Goal: Information Seeking & Learning: Learn about a topic

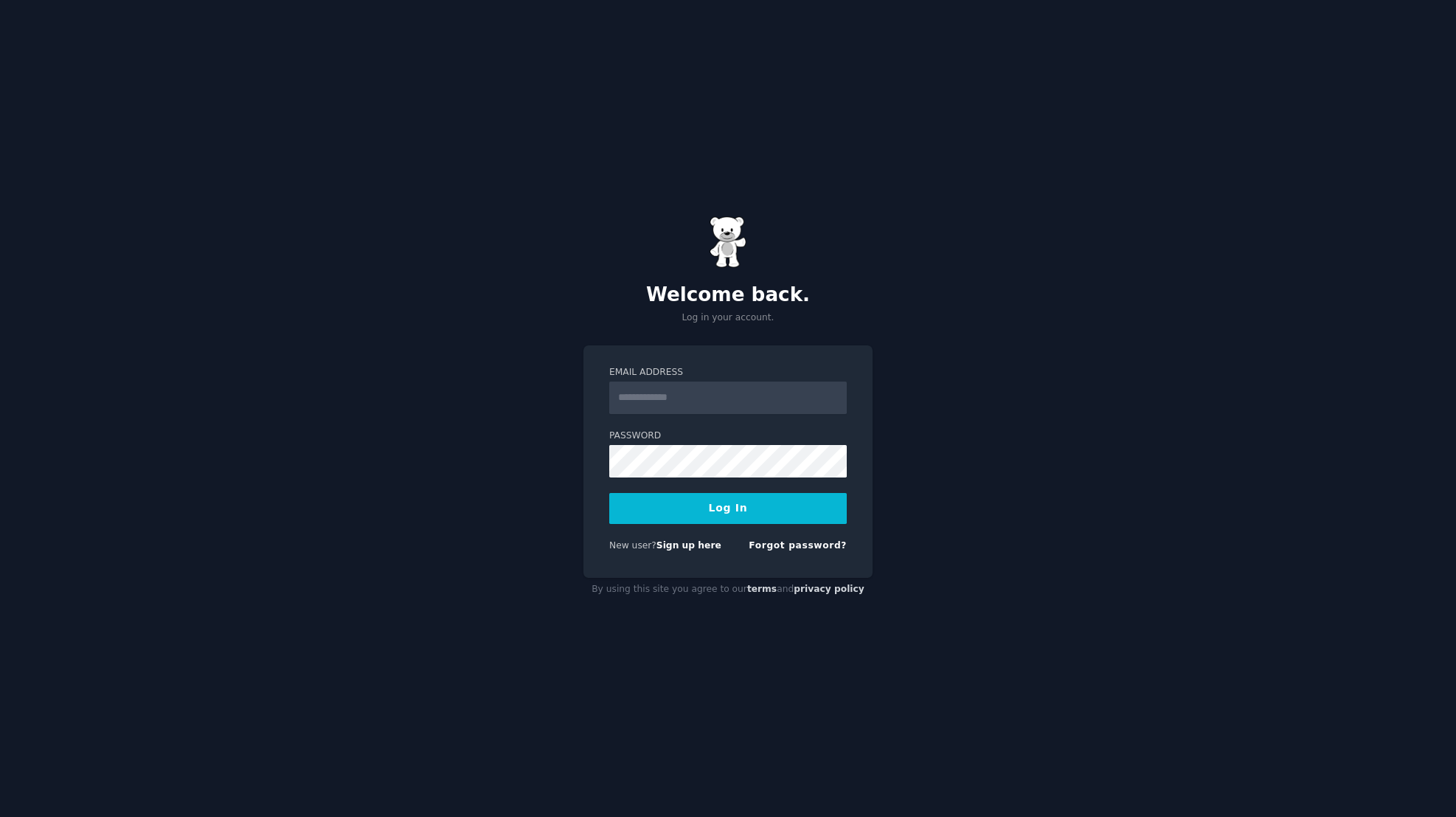
click at [682, 403] on input "Email Address" at bounding box center [728, 397] width 238 height 32
type input "**********"
click at [739, 503] on button "Log In" at bounding box center [728, 508] width 238 height 31
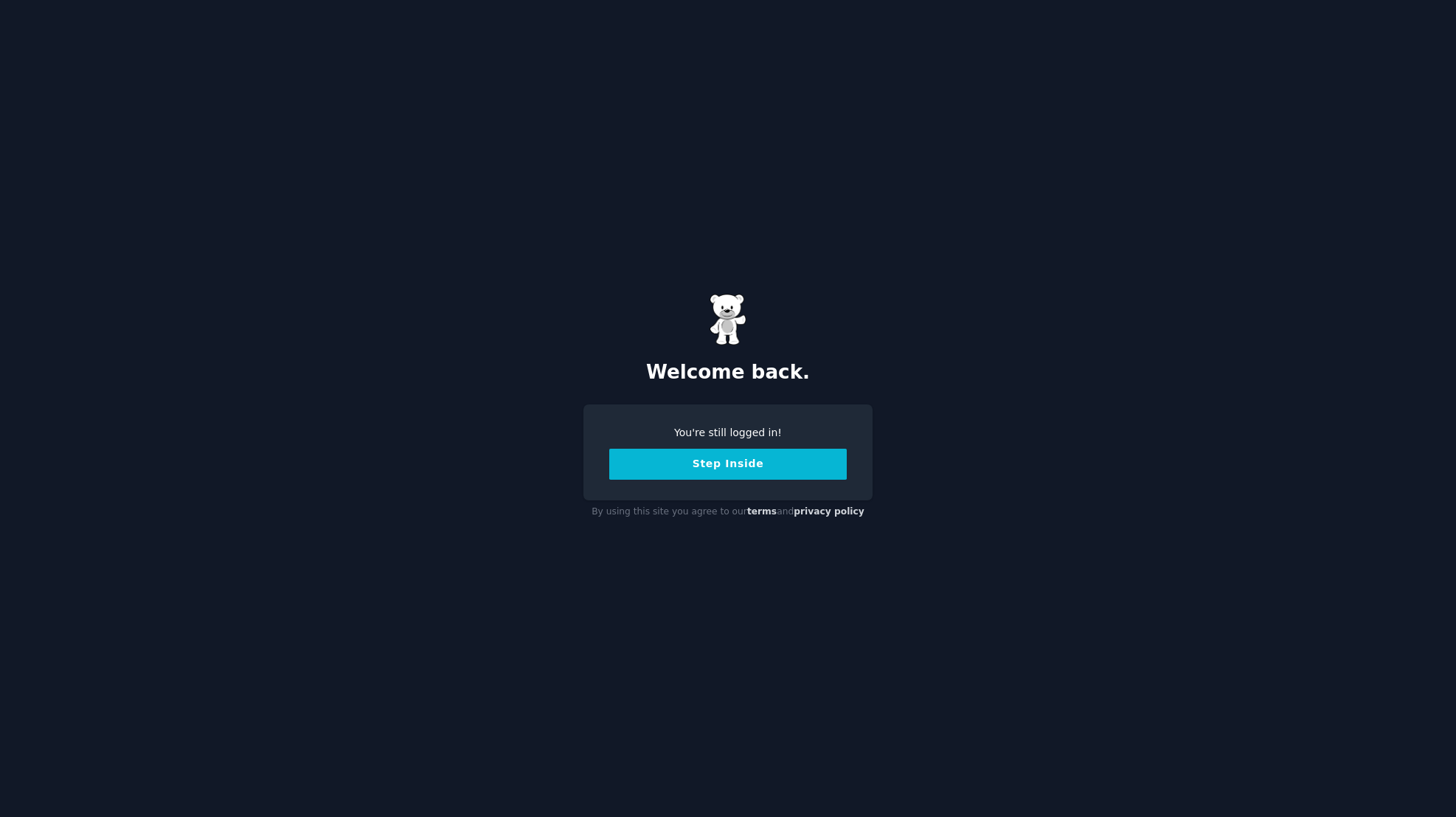
click at [715, 475] on button "Step Inside" at bounding box center [728, 464] width 238 height 31
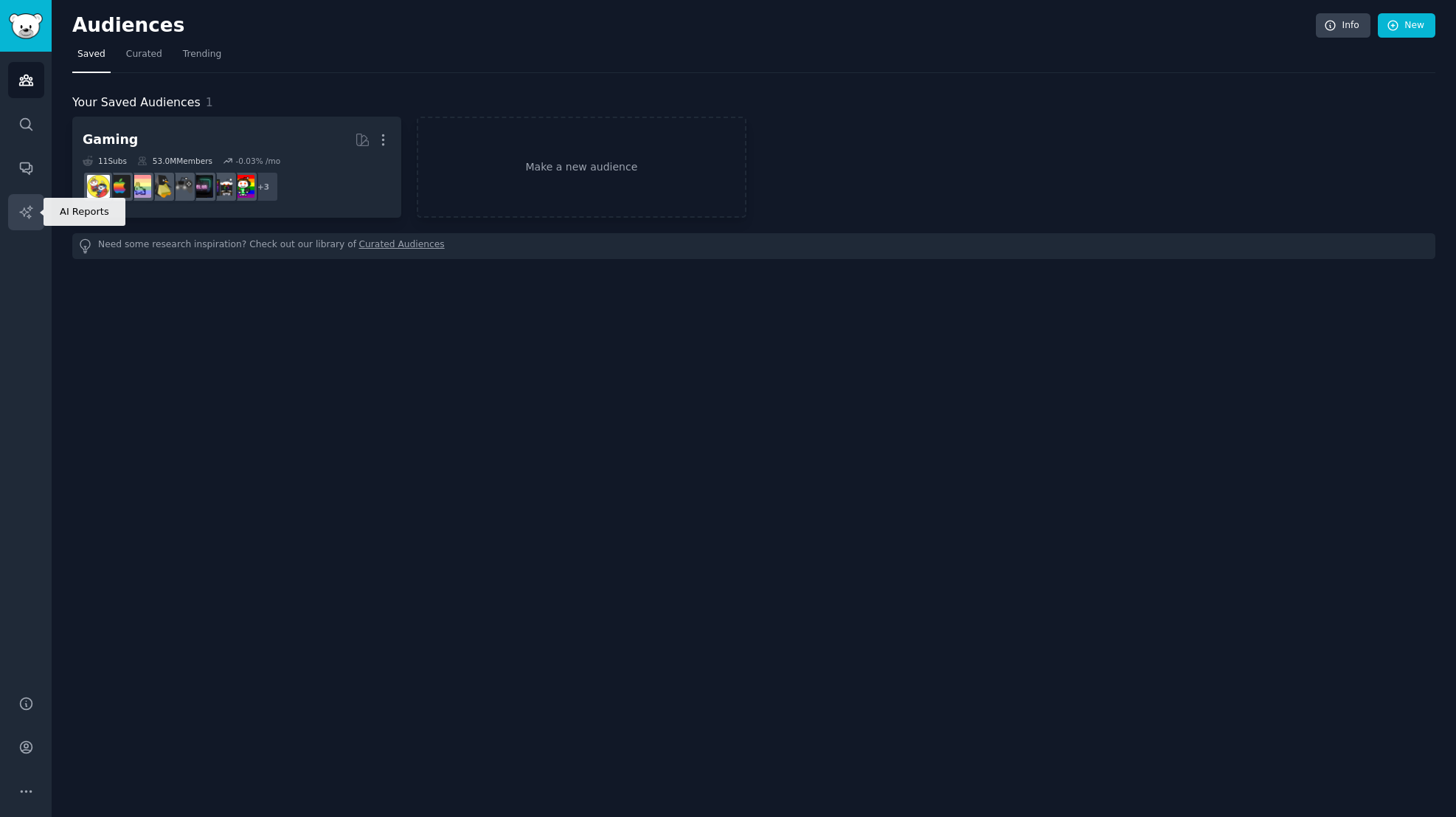
click at [36, 217] on link "AI Reports" at bounding box center [26, 212] width 36 height 36
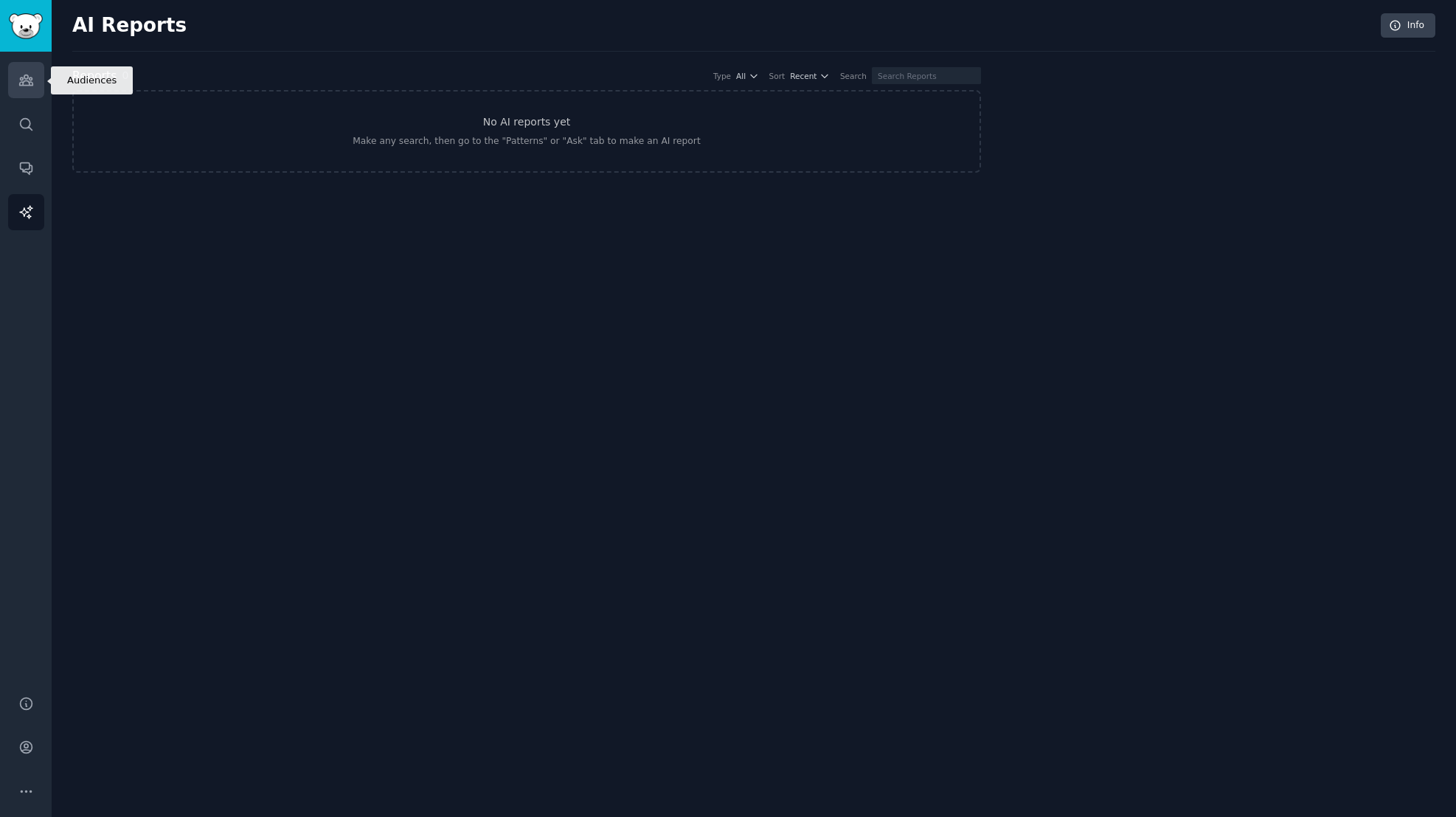
click at [20, 74] on icon "Sidebar" at bounding box center [26, 80] width 15 height 15
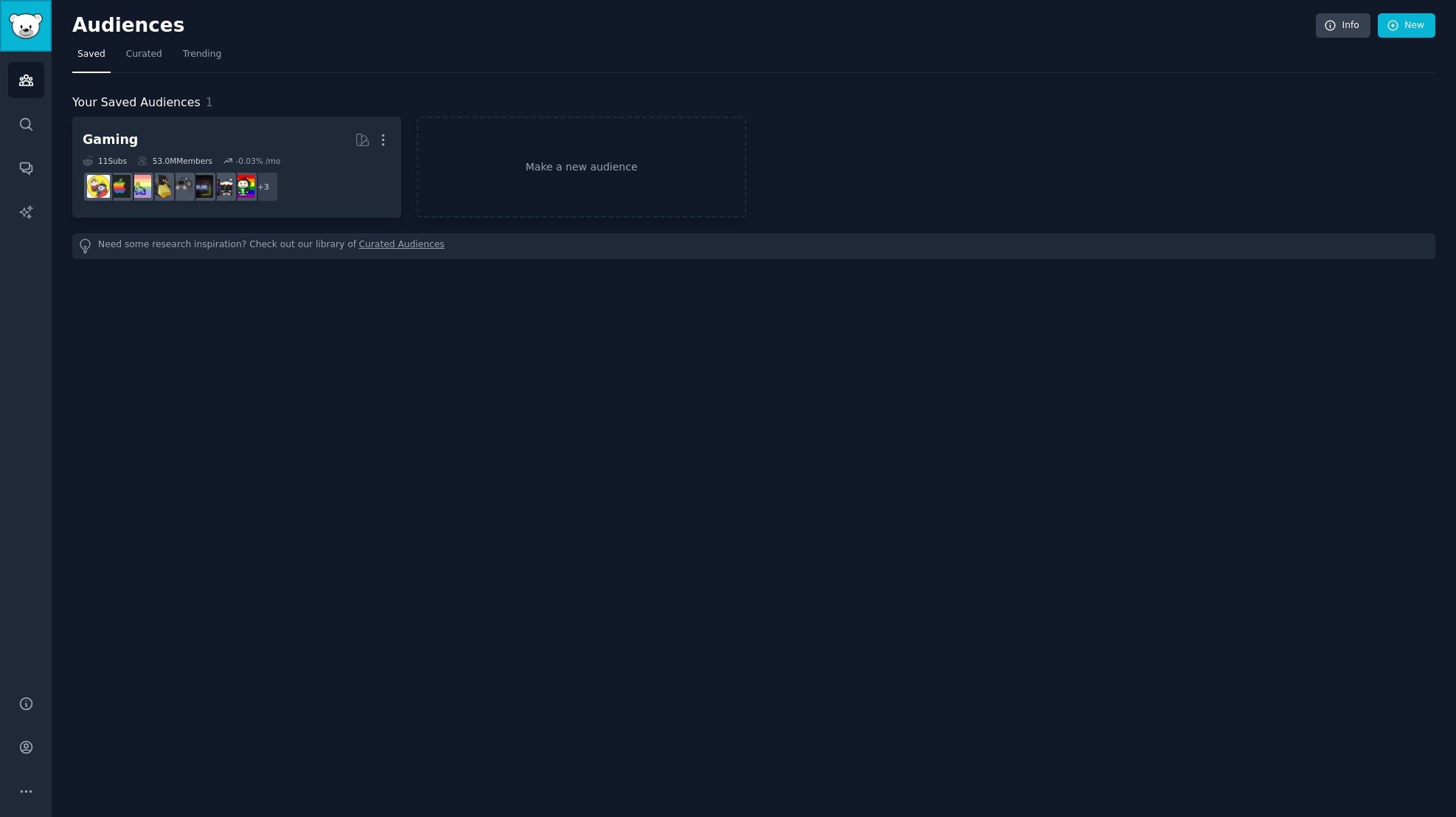
click at [32, 35] on img "Sidebar" at bounding box center [26, 26] width 34 height 26
click at [142, 62] on link "Curated" at bounding box center [144, 57] width 47 height 30
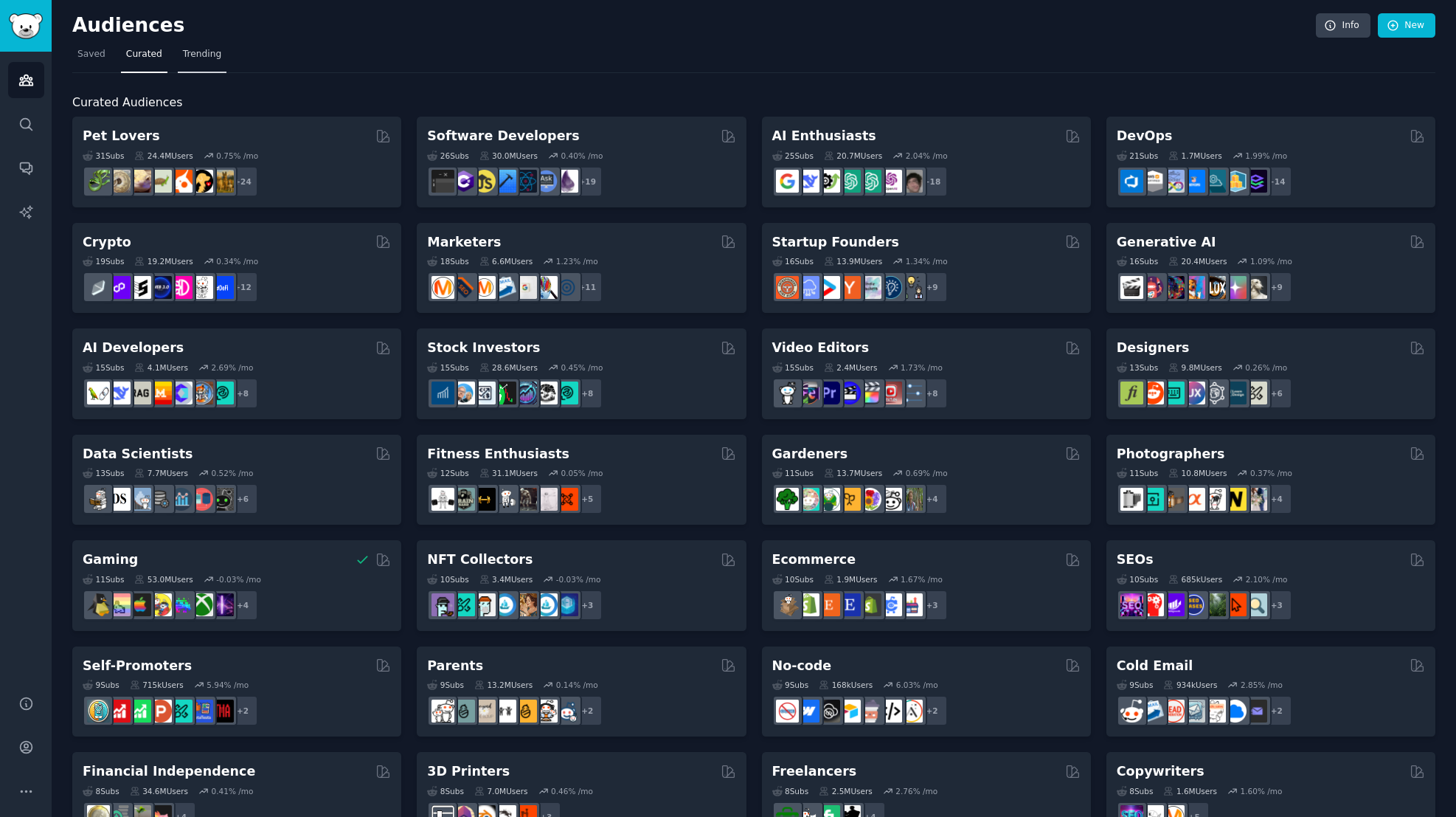
click at [212, 53] on span "Trending" at bounding box center [202, 55] width 38 height 14
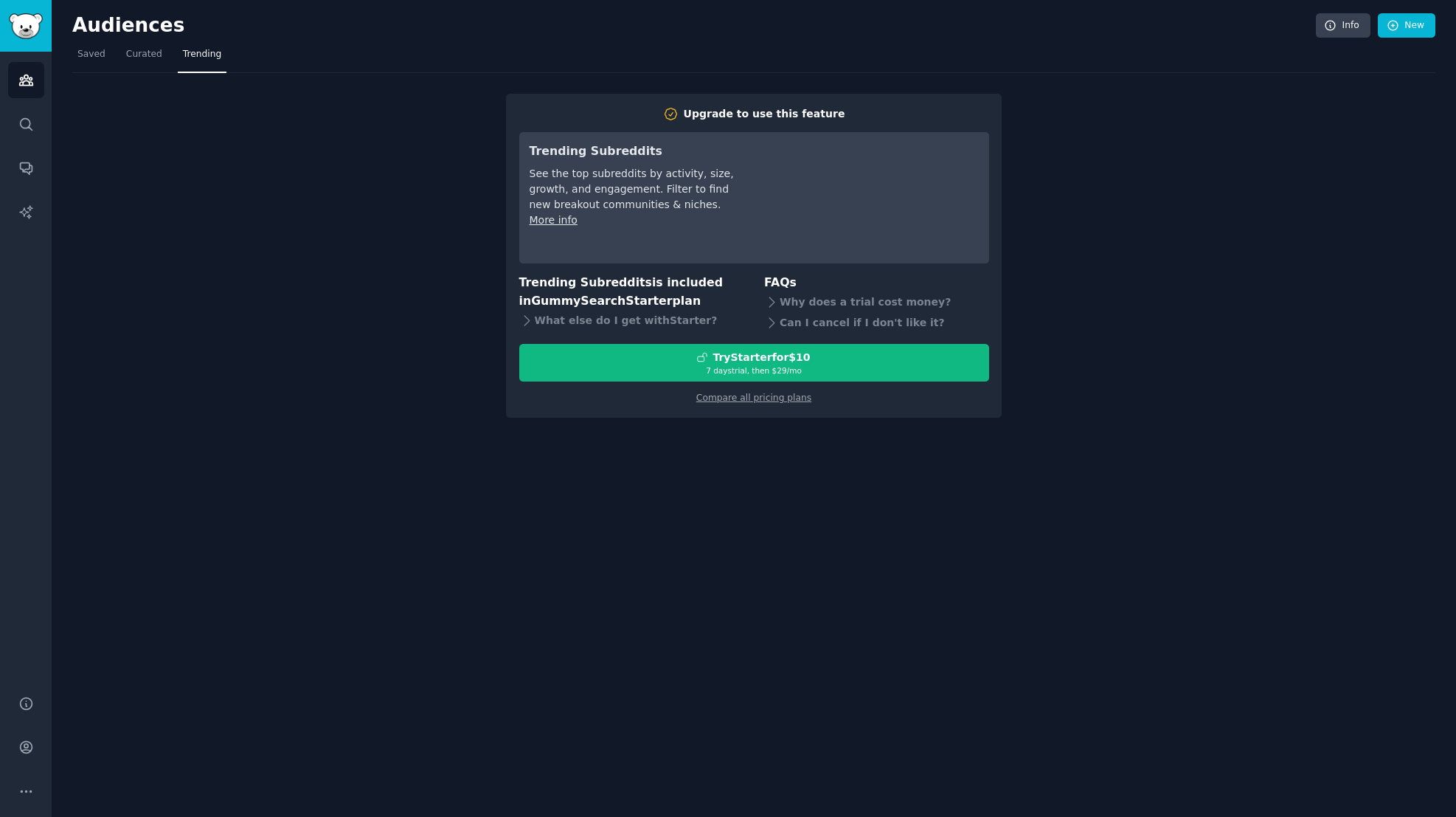
click at [320, 257] on div "Upgrade to use this feature Trending Subreddits See the top subreddits by activ…" at bounding box center [754, 246] width 1363 height 345
click at [161, 61] on link "Curated" at bounding box center [144, 57] width 47 height 30
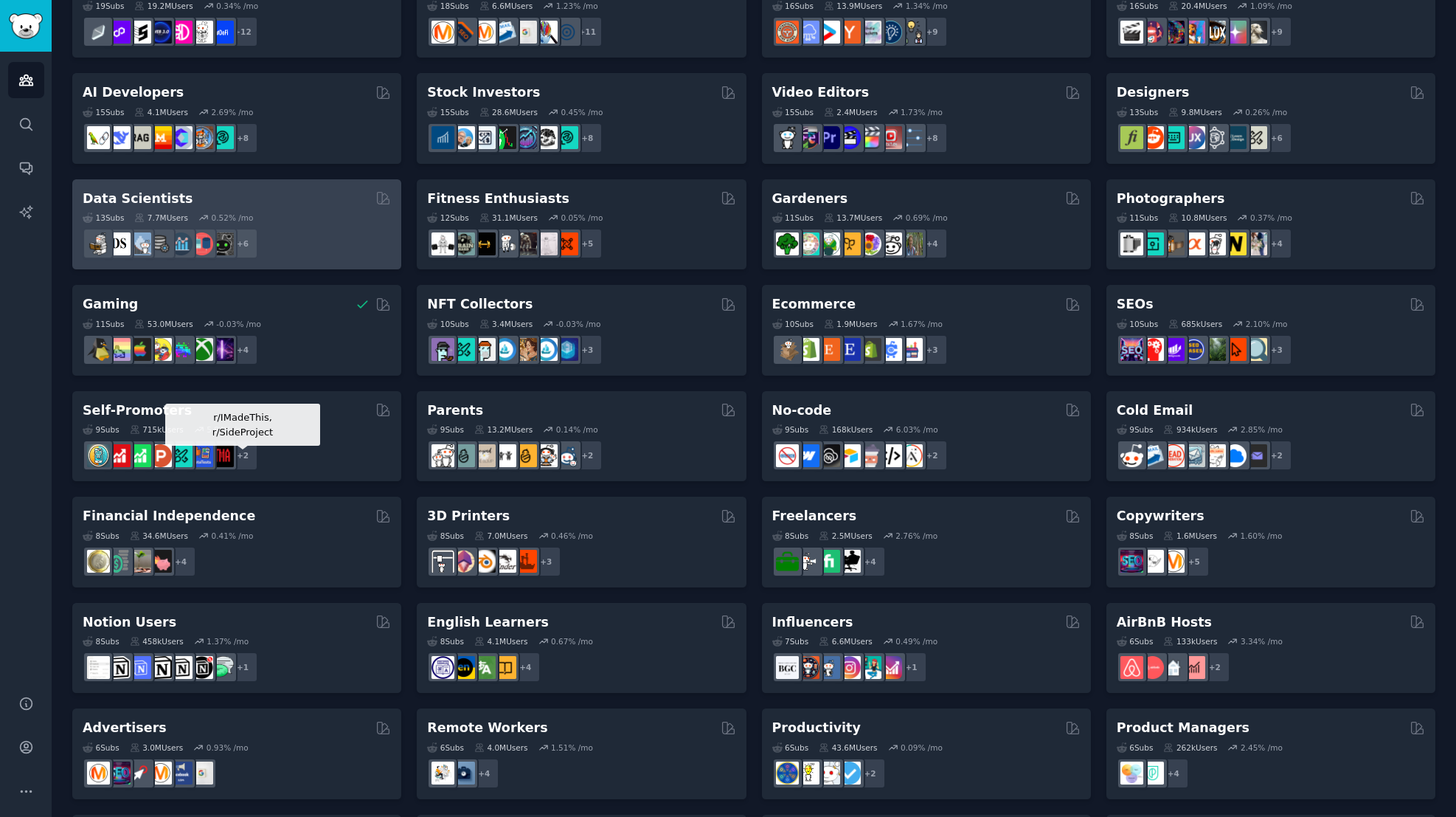
scroll to position [364, 0]
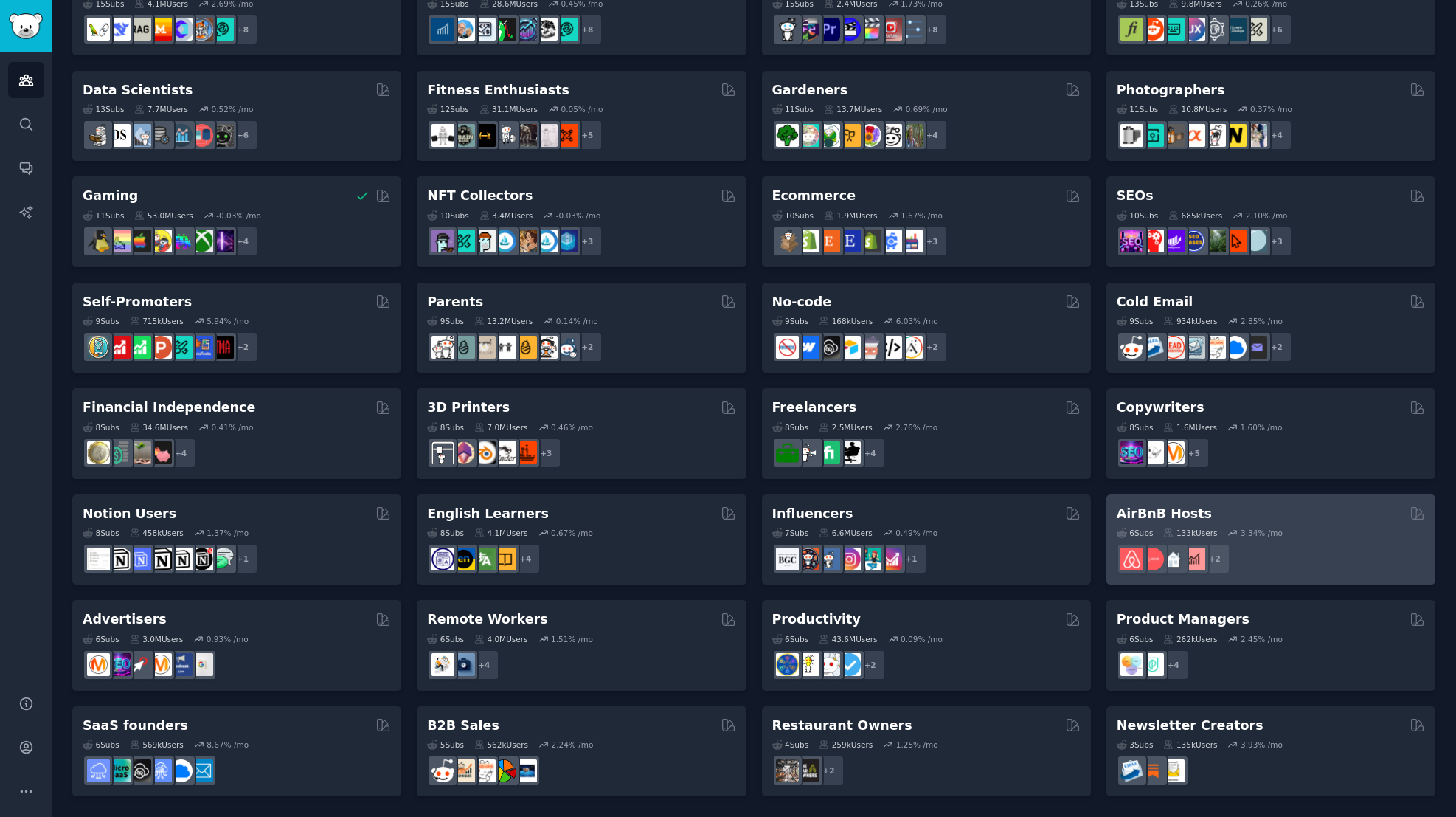
click at [1337, 540] on div "6 Sub s 133k Users 3.34 % /mo + 2" at bounding box center [1271, 548] width 309 height 52
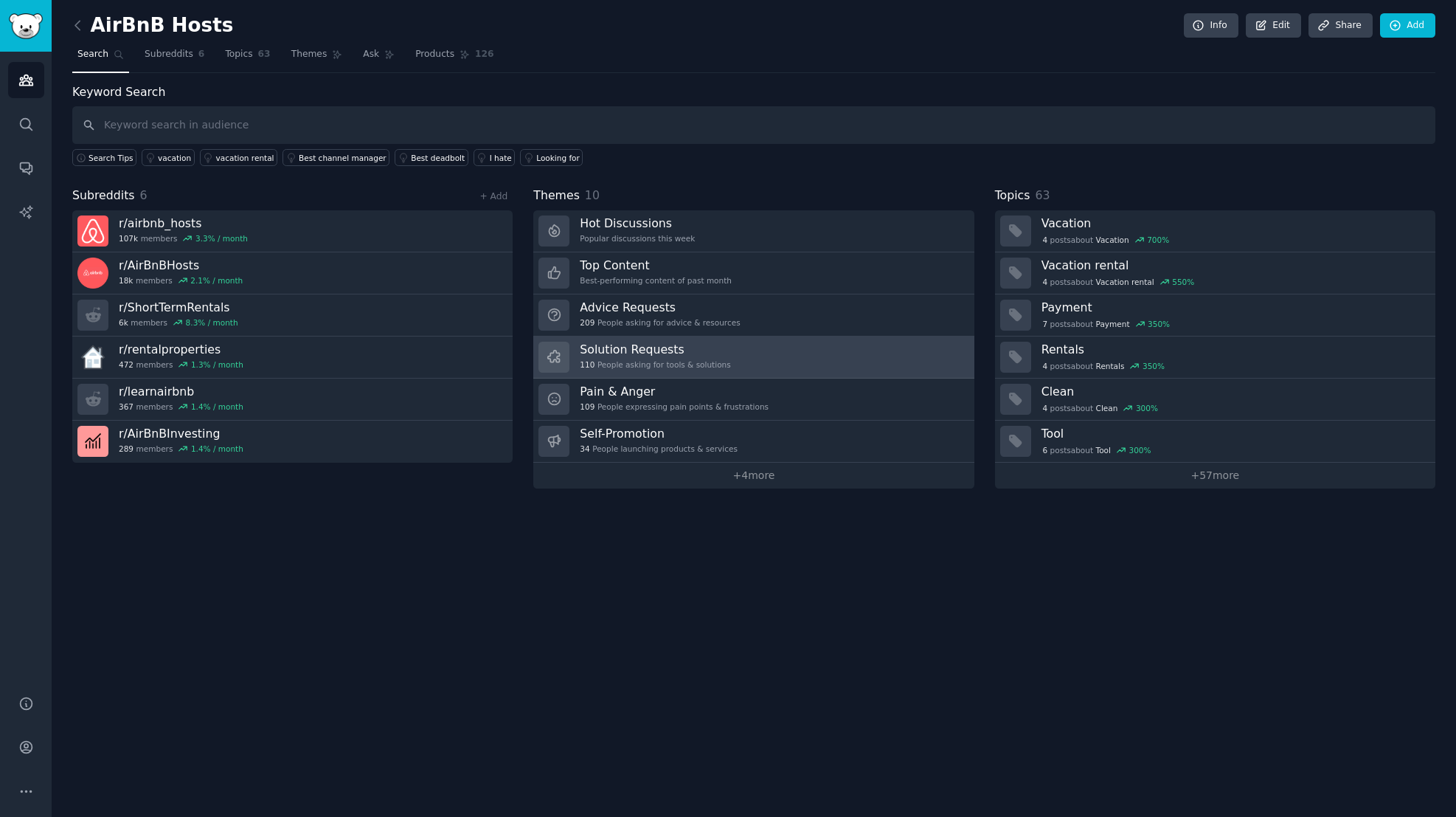
click at [653, 370] on div "Solution Requests 110 People asking for tools & solutions" at bounding box center [655, 357] width 151 height 31
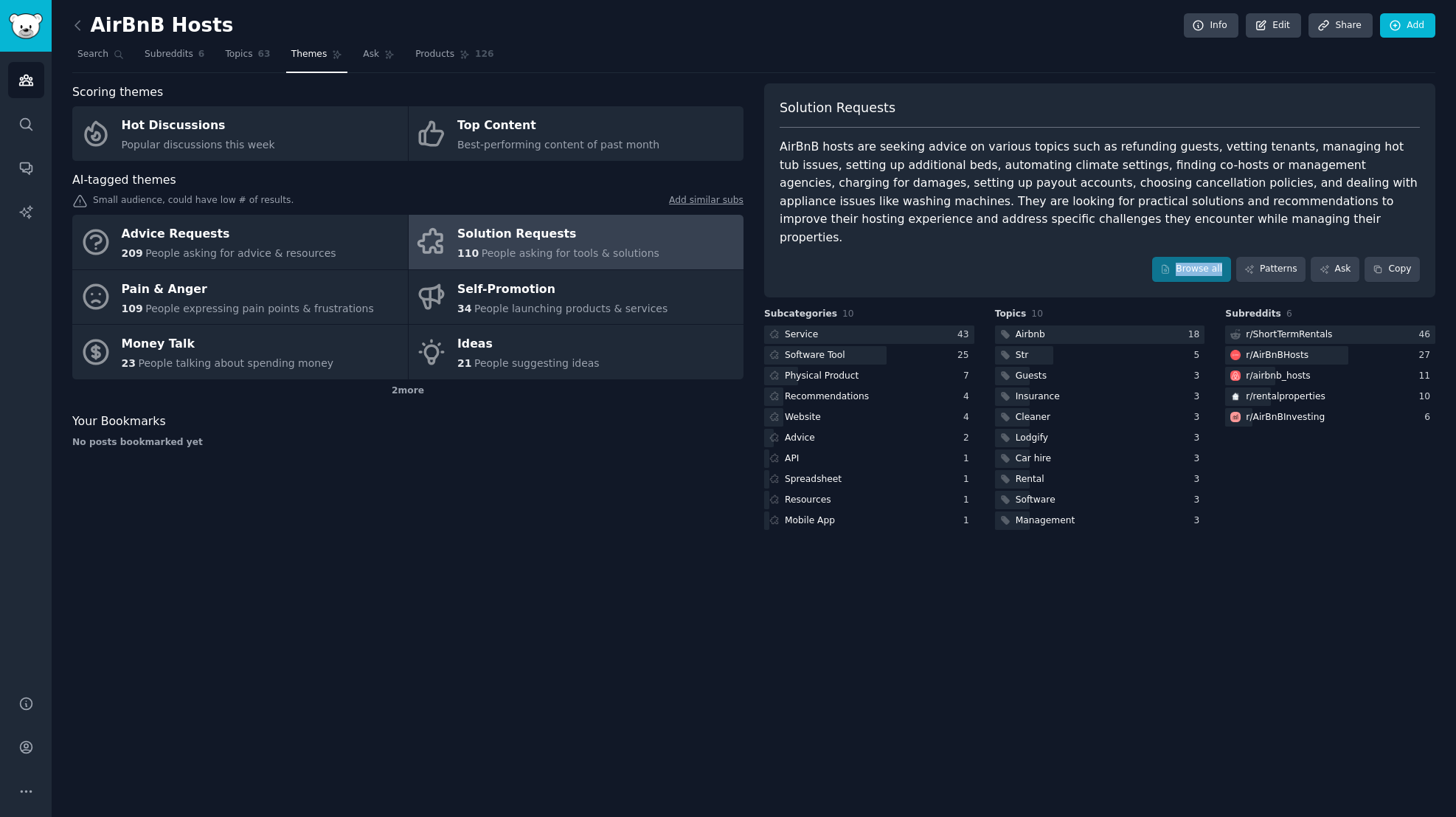
click at [1108, 266] on div "Solution Requests AirBnB hosts are seeking advice on various topics such as ref…" at bounding box center [1101, 190] width 672 height 214
click at [79, 28] on icon at bounding box center [78, 26] width 15 height 15
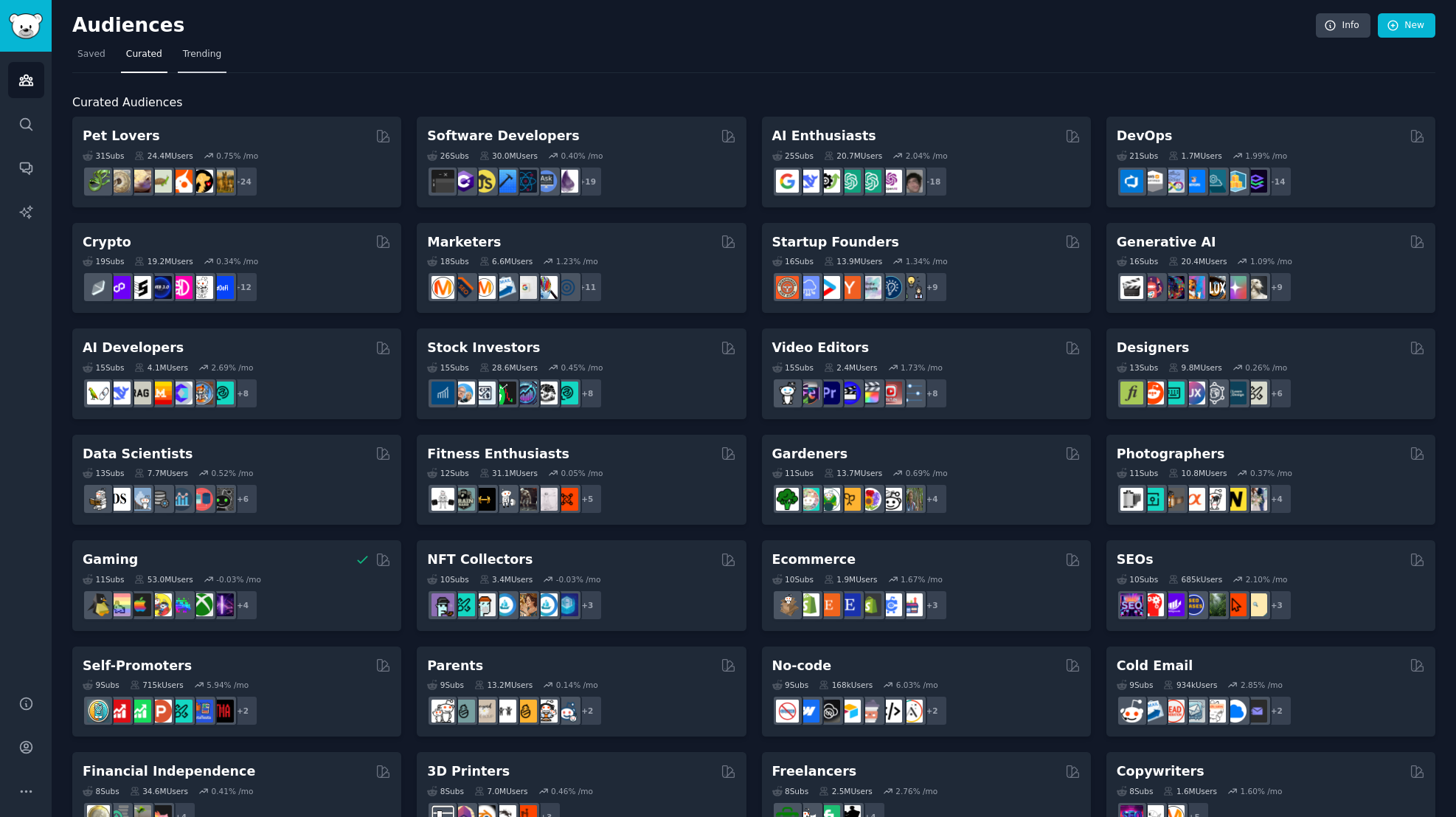
click at [216, 57] on span "Trending" at bounding box center [202, 55] width 38 height 14
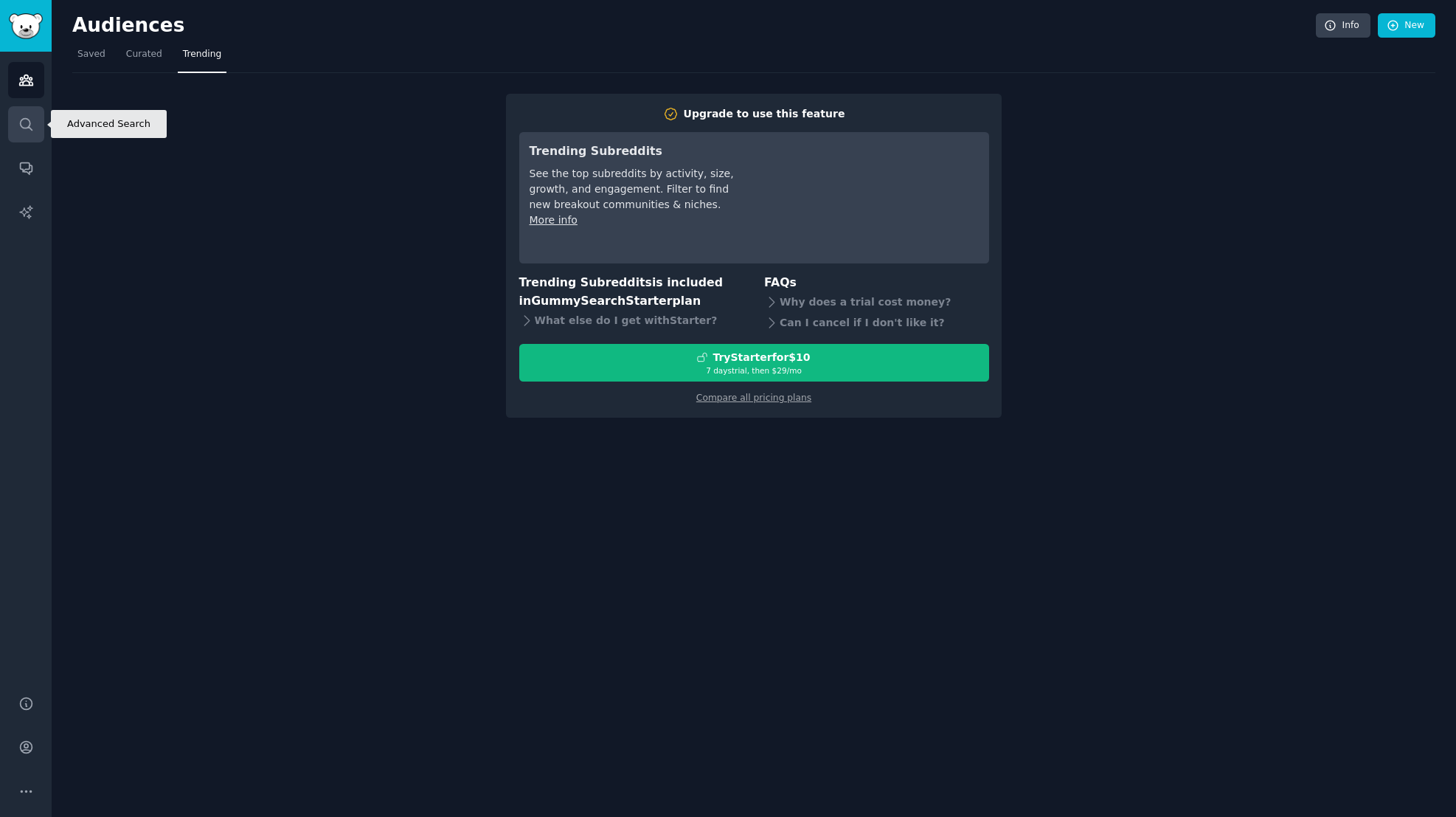
click at [24, 136] on link "Search" at bounding box center [26, 125] width 36 height 36
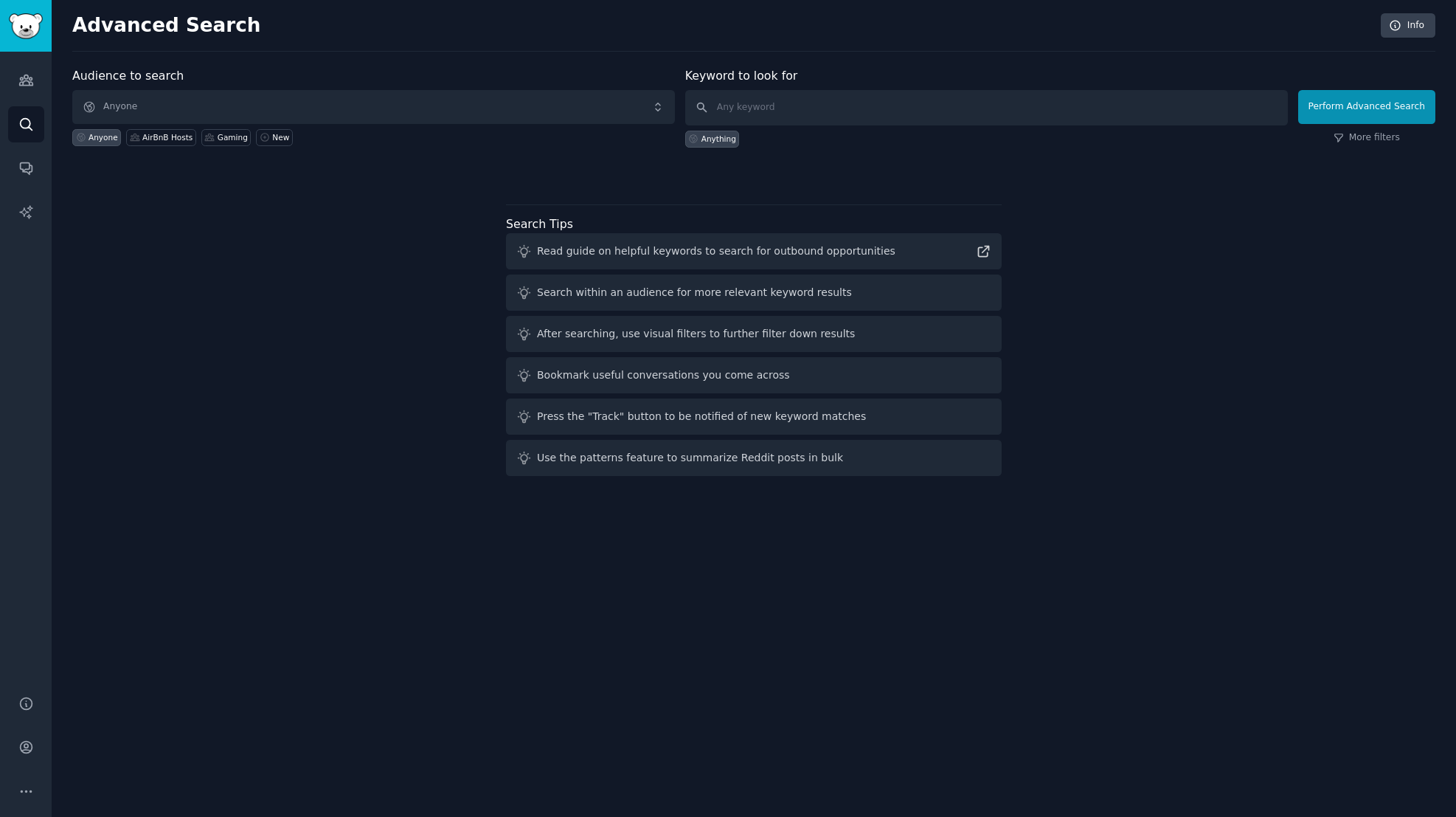
click at [248, 306] on div "Audience to search Anyone Anyone AirBnB Hosts Gaming New Keyword to look for An…" at bounding box center [754, 275] width 1363 height 414
click at [260, 139] on icon at bounding box center [265, 137] width 10 height 10
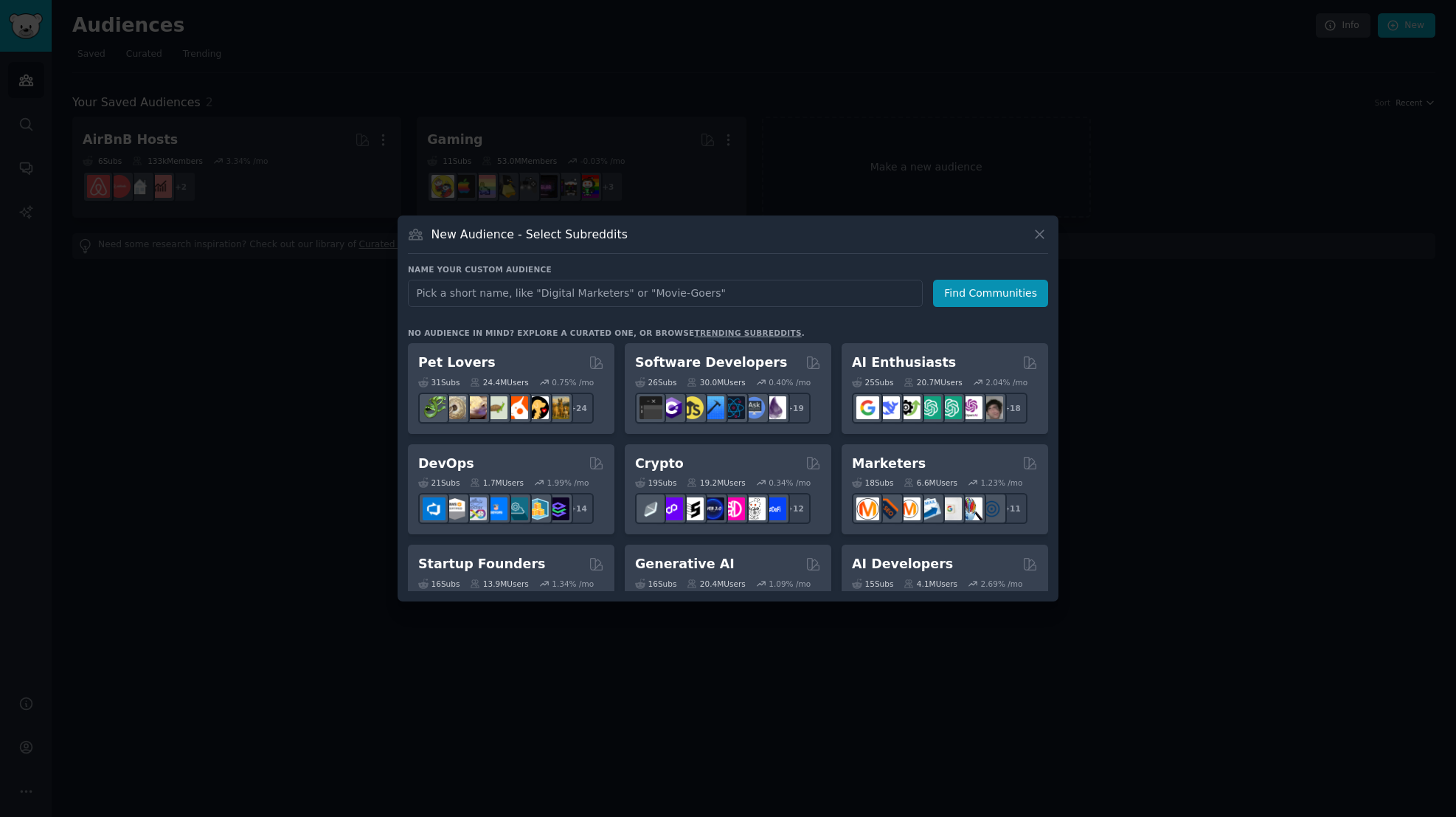
click at [265, 165] on div at bounding box center [728, 408] width 1456 height 817
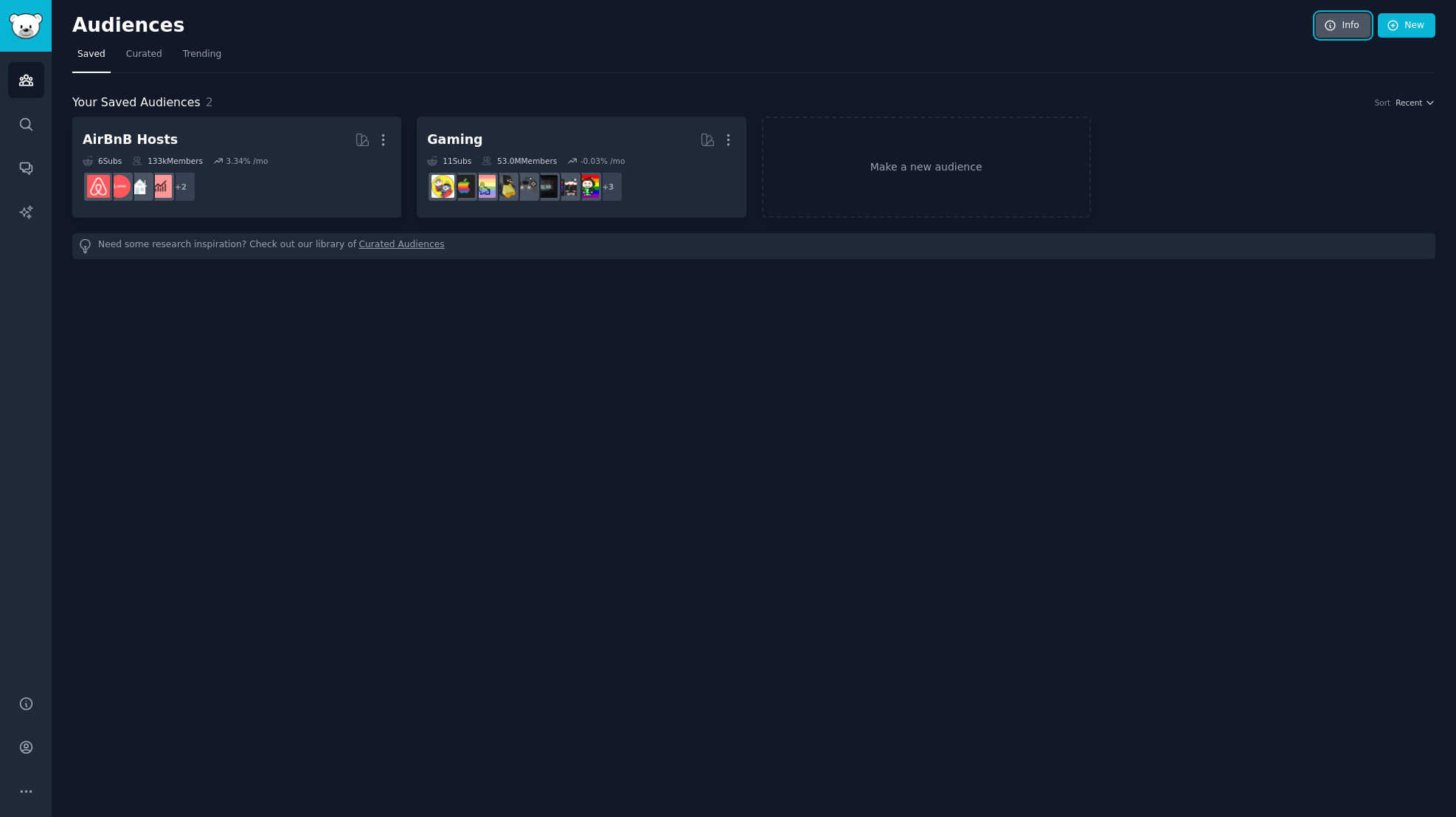
click at [1352, 29] on link "Info" at bounding box center [1343, 26] width 55 height 25
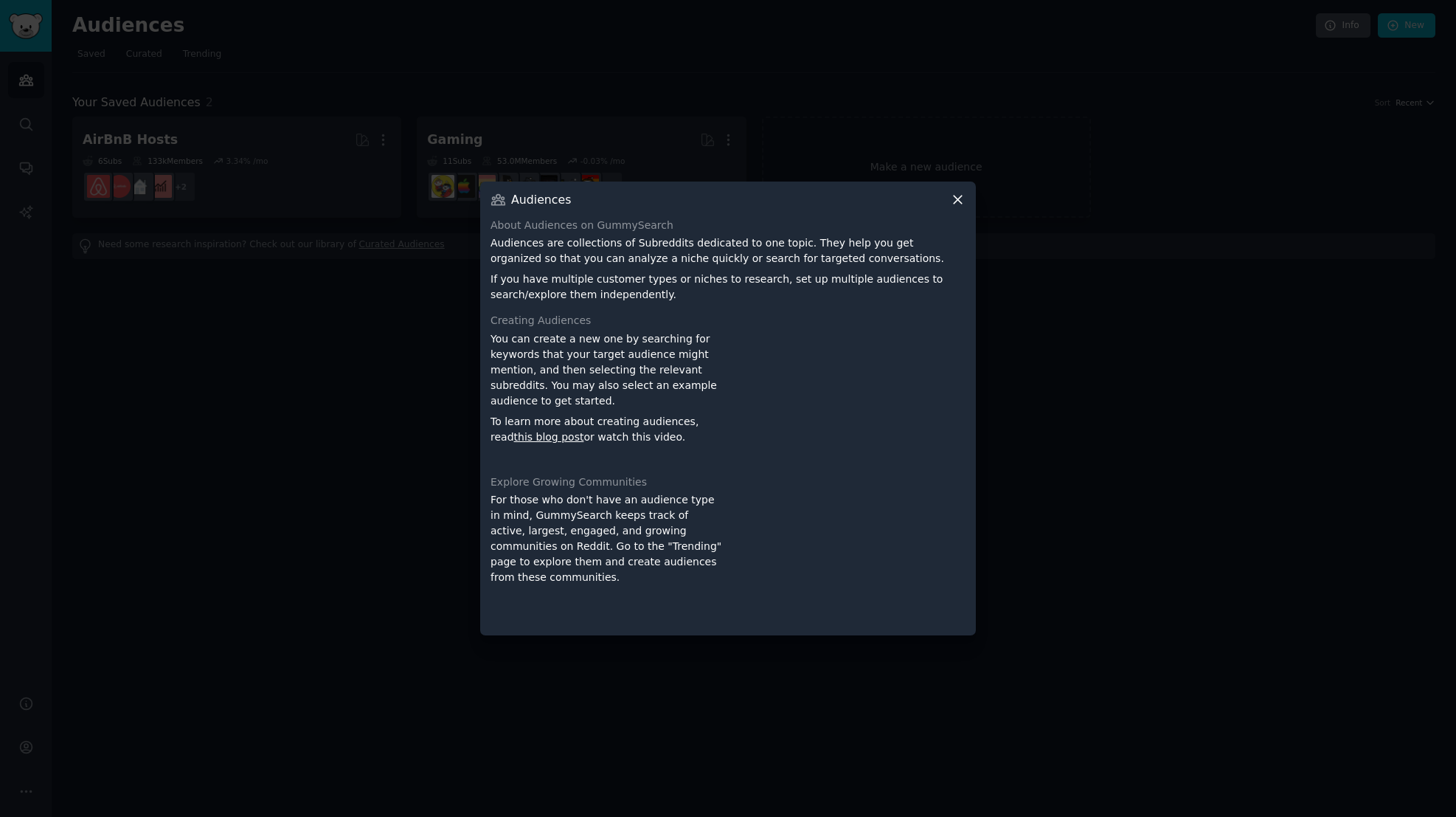
click at [1352, 29] on div at bounding box center [728, 408] width 1456 height 817
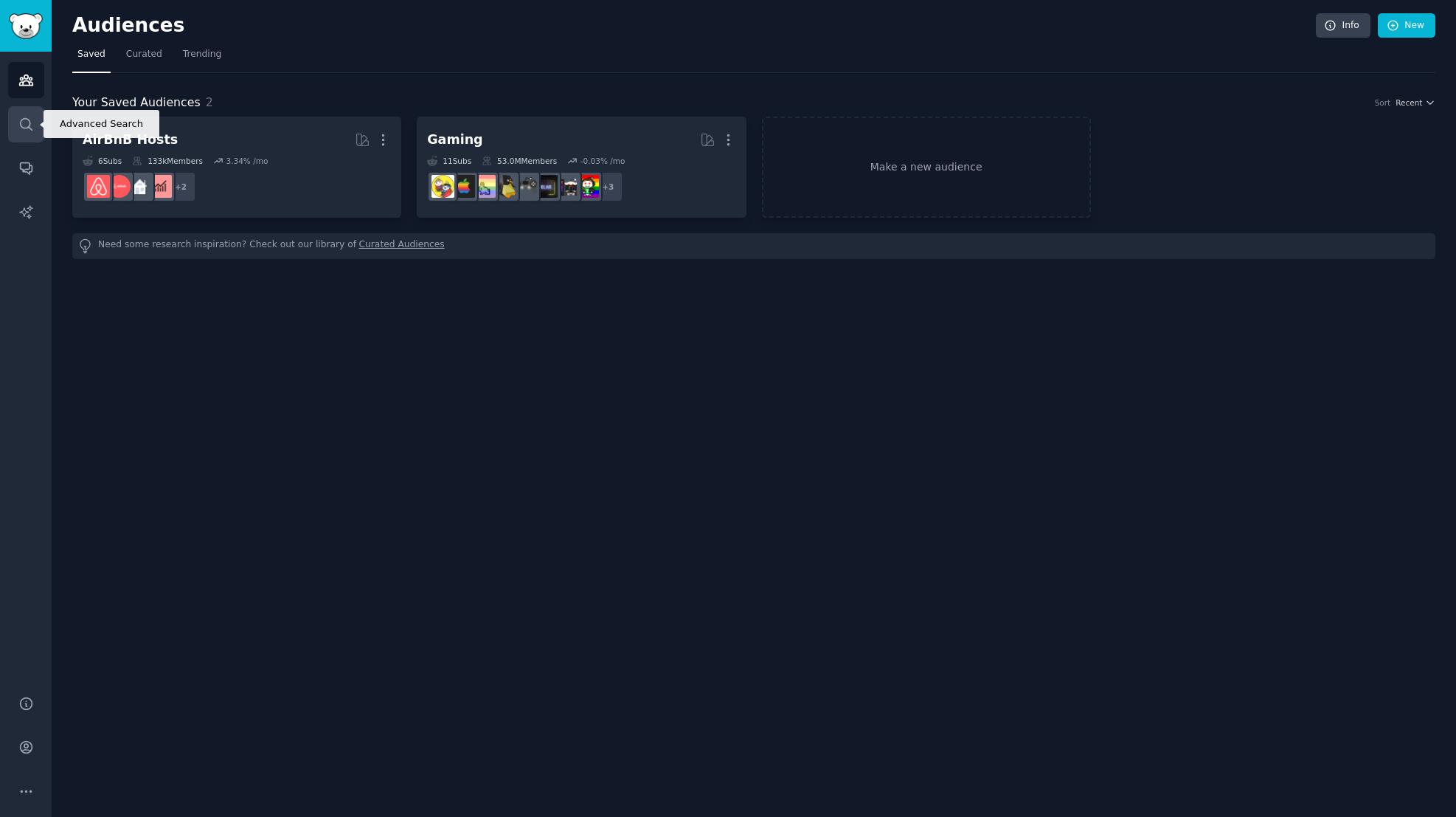
click at [30, 133] on link "Search" at bounding box center [26, 125] width 36 height 36
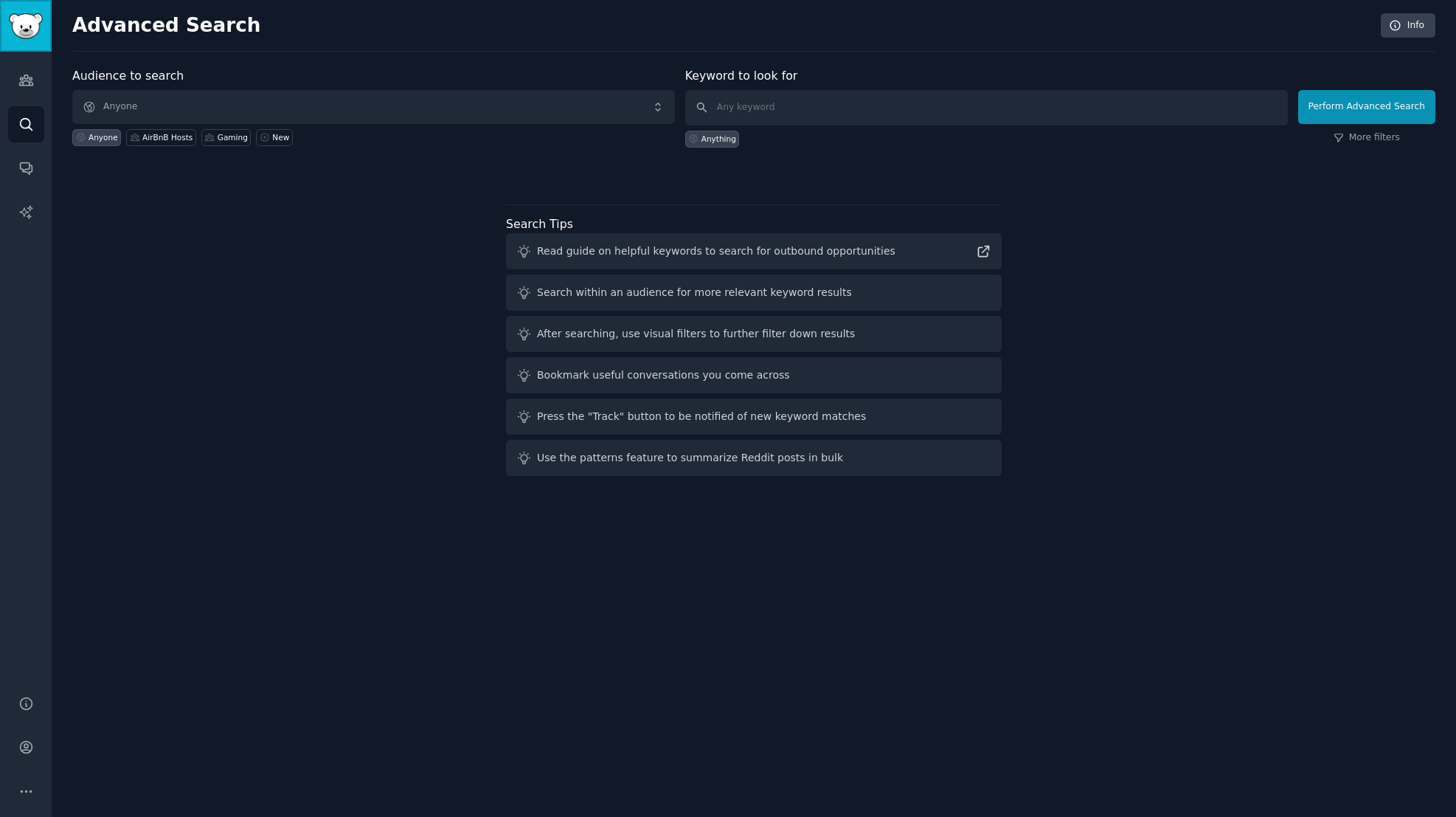
click at [23, 44] on link "Sidebar" at bounding box center [26, 26] width 52 height 52
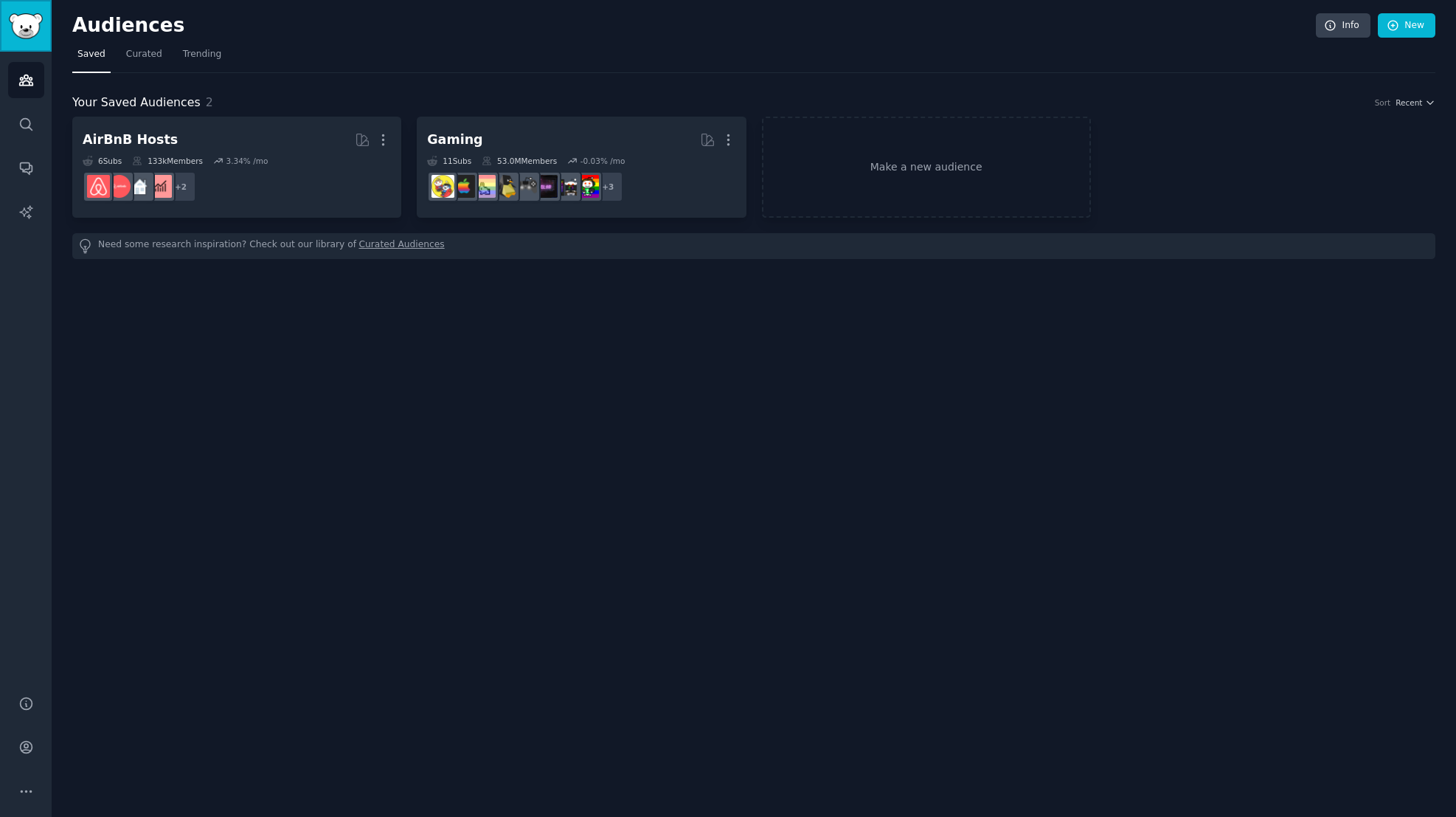
click at [23, 44] on link "Sidebar" at bounding box center [26, 26] width 52 height 52
click at [20, 183] on link "Conversations" at bounding box center [26, 168] width 36 height 36
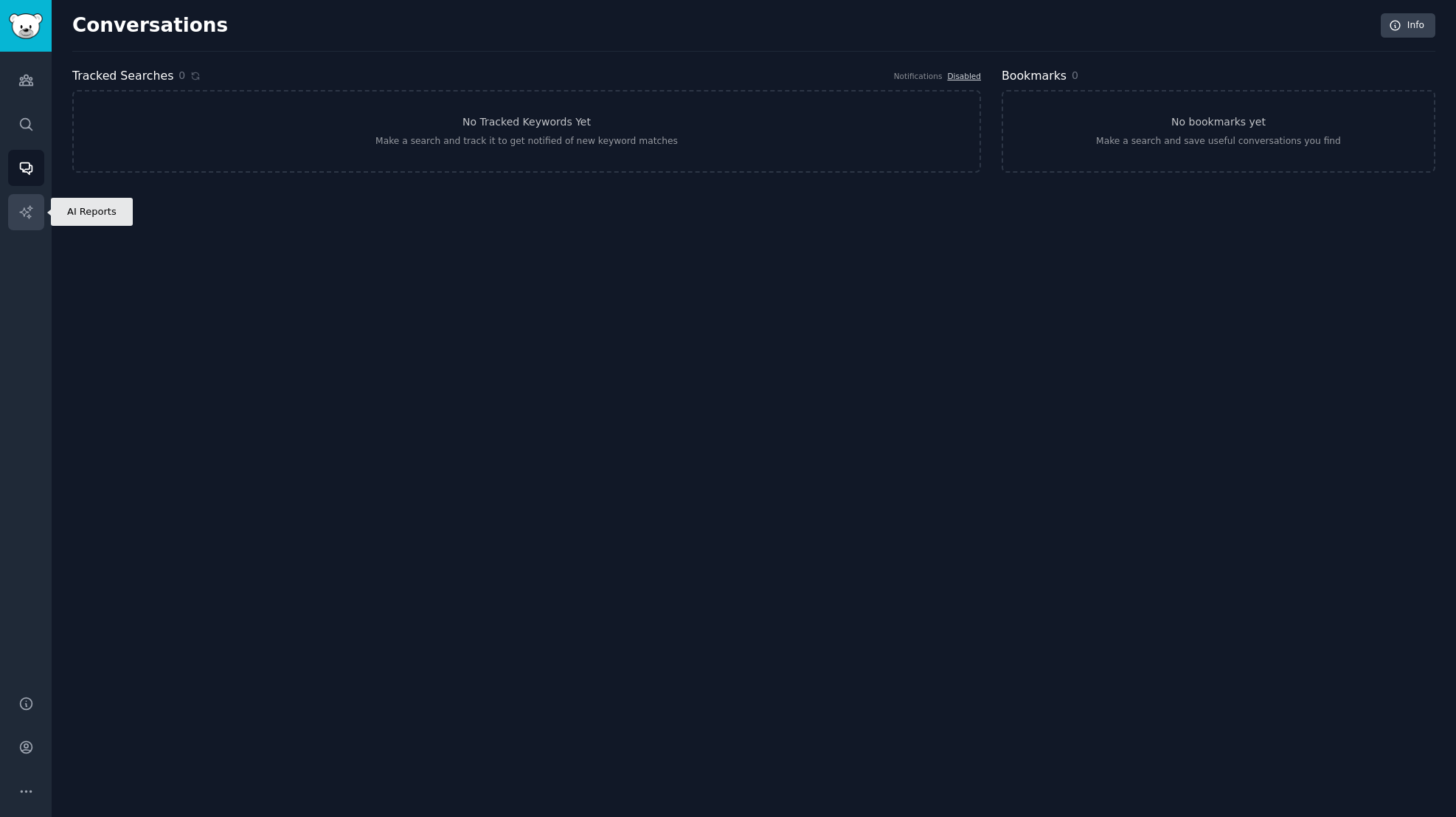
click at [34, 217] on link "AI Reports" at bounding box center [26, 212] width 36 height 36
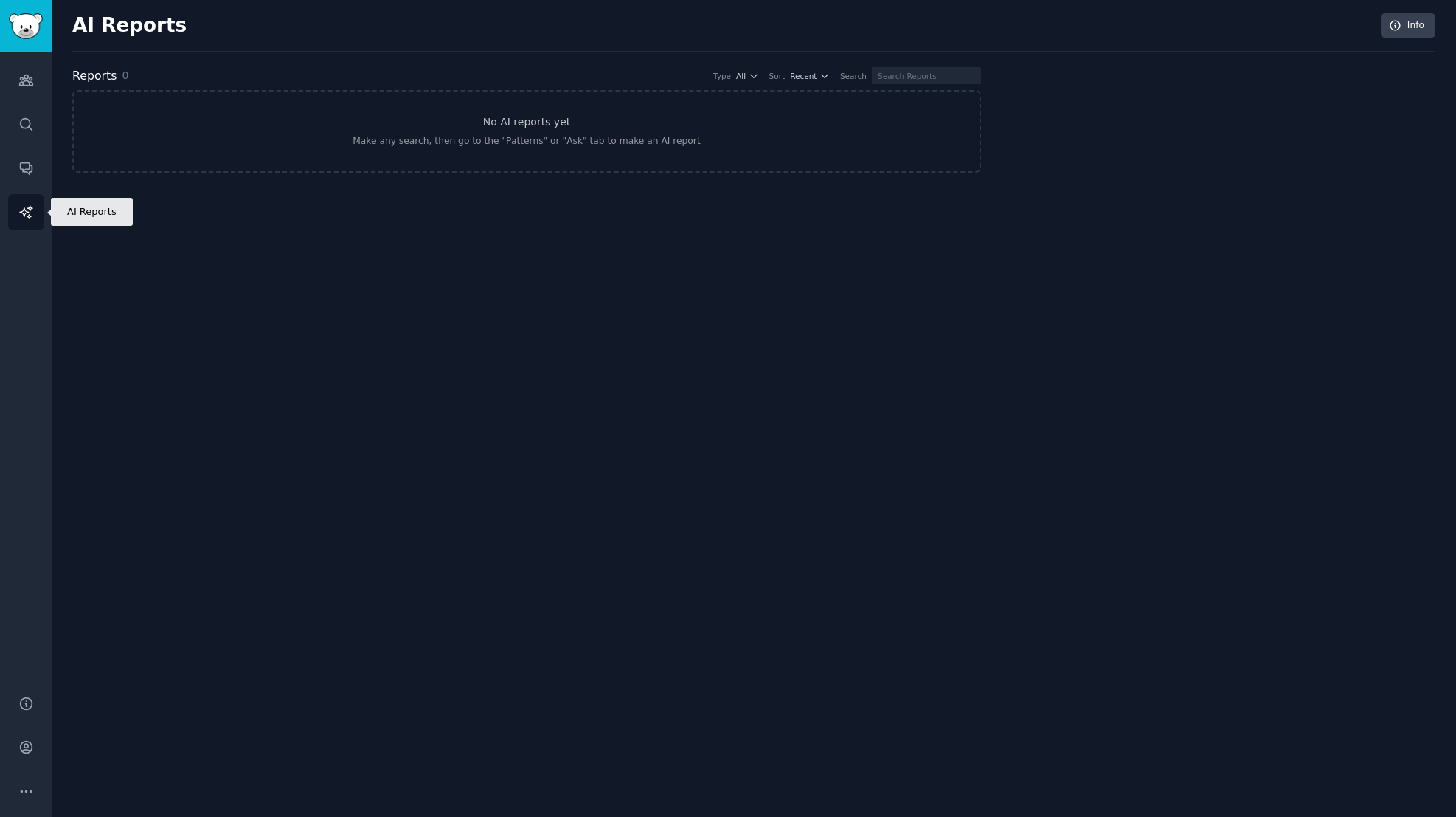
click at [27, 495] on div "Audiences Search Conversations AI Reports" at bounding box center [26, 365] width 52 height 626
click at [39, 794] on button "More" at bounding box center [26, 791] width 36 height 36
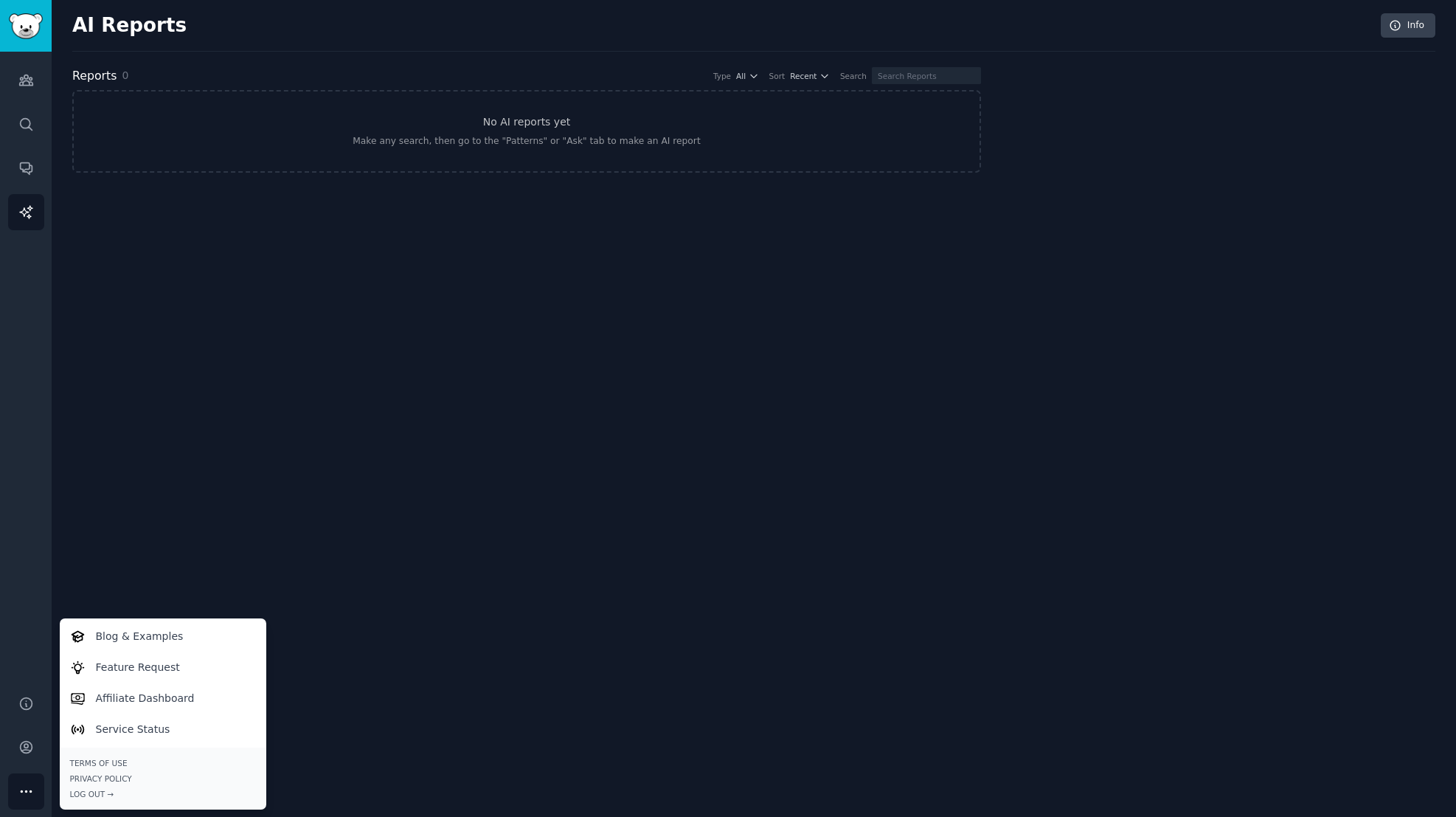
click at [104, 471] on div "AI Reports Info Reports 0 Type All Sort Recent Search No AI reports yet Make an…" at bounding box center [754, 408] width 1405 height 817
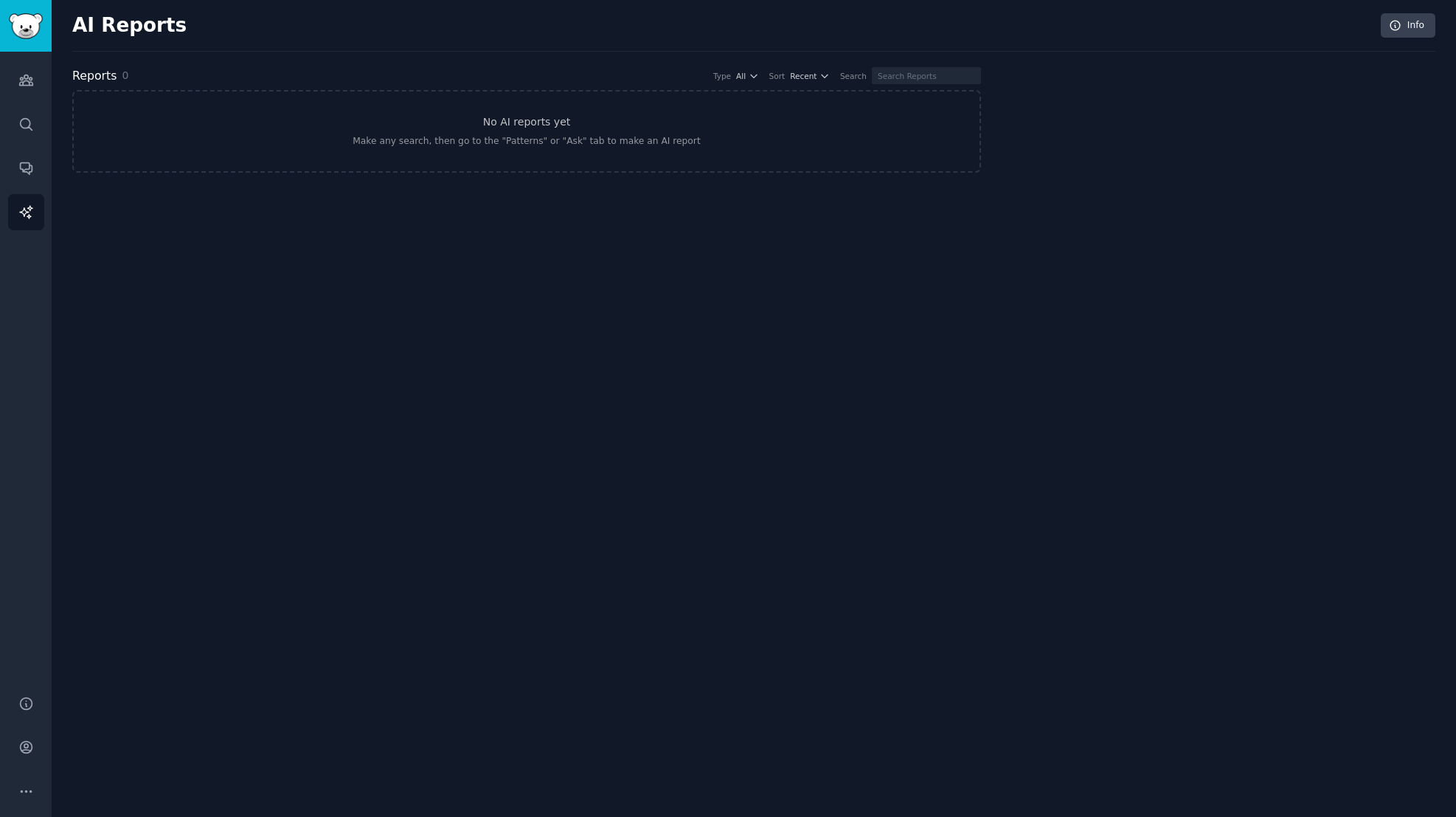
click at [28, 59] on div "Audiences Search Conversations AI Reports" at bounding box center [26, 365] width 52 height 626
click at [26, 72] on icon "Sidebar" at bounding box center [26, 80] width 15 height 15
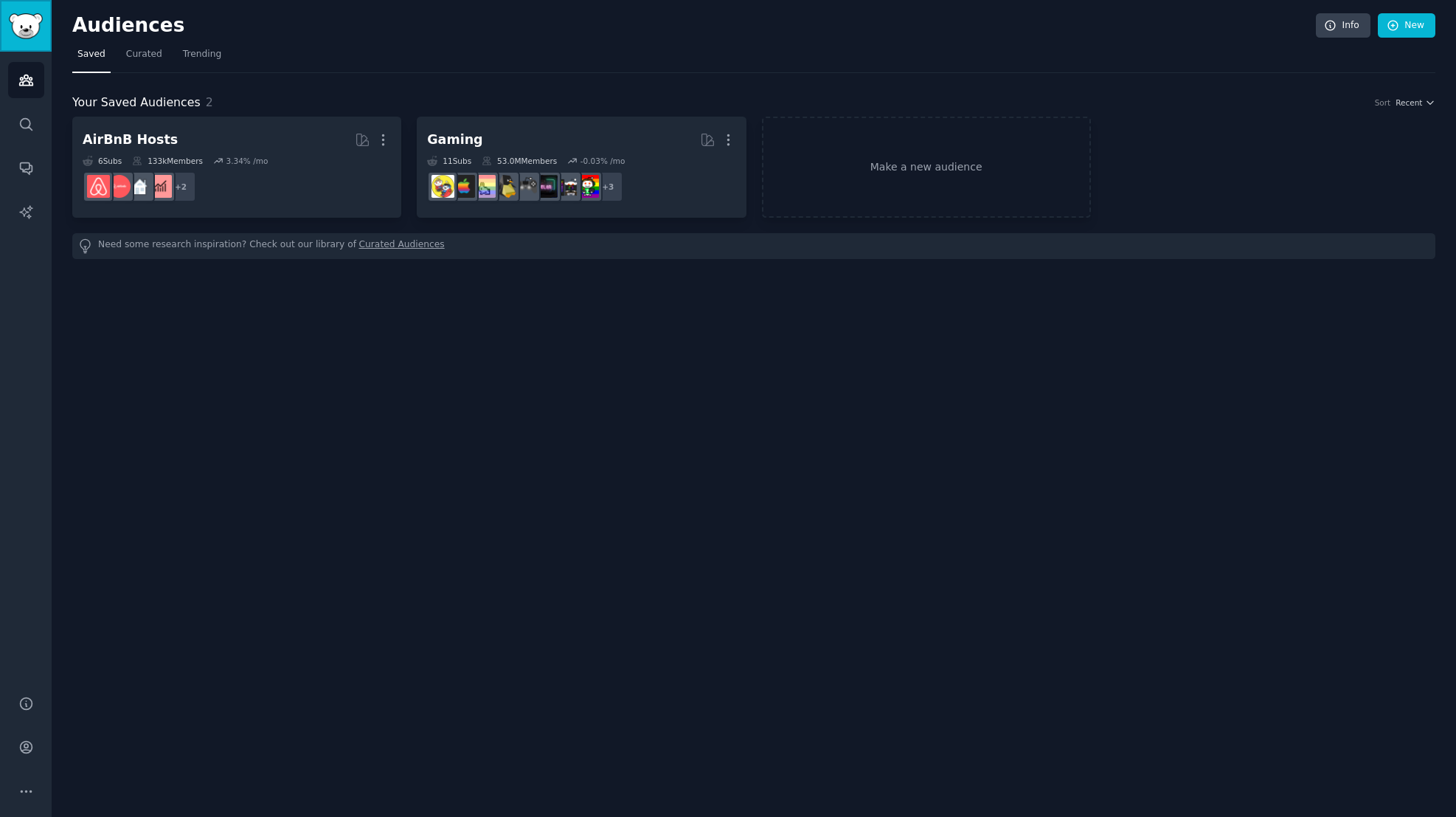
click at [42, 20] on img "Sidebar" at bounding box center [26, 26] width 34 height 26
click at [209, 62] on link "Trending" at bounding box center [202, 57] width 49 height 30
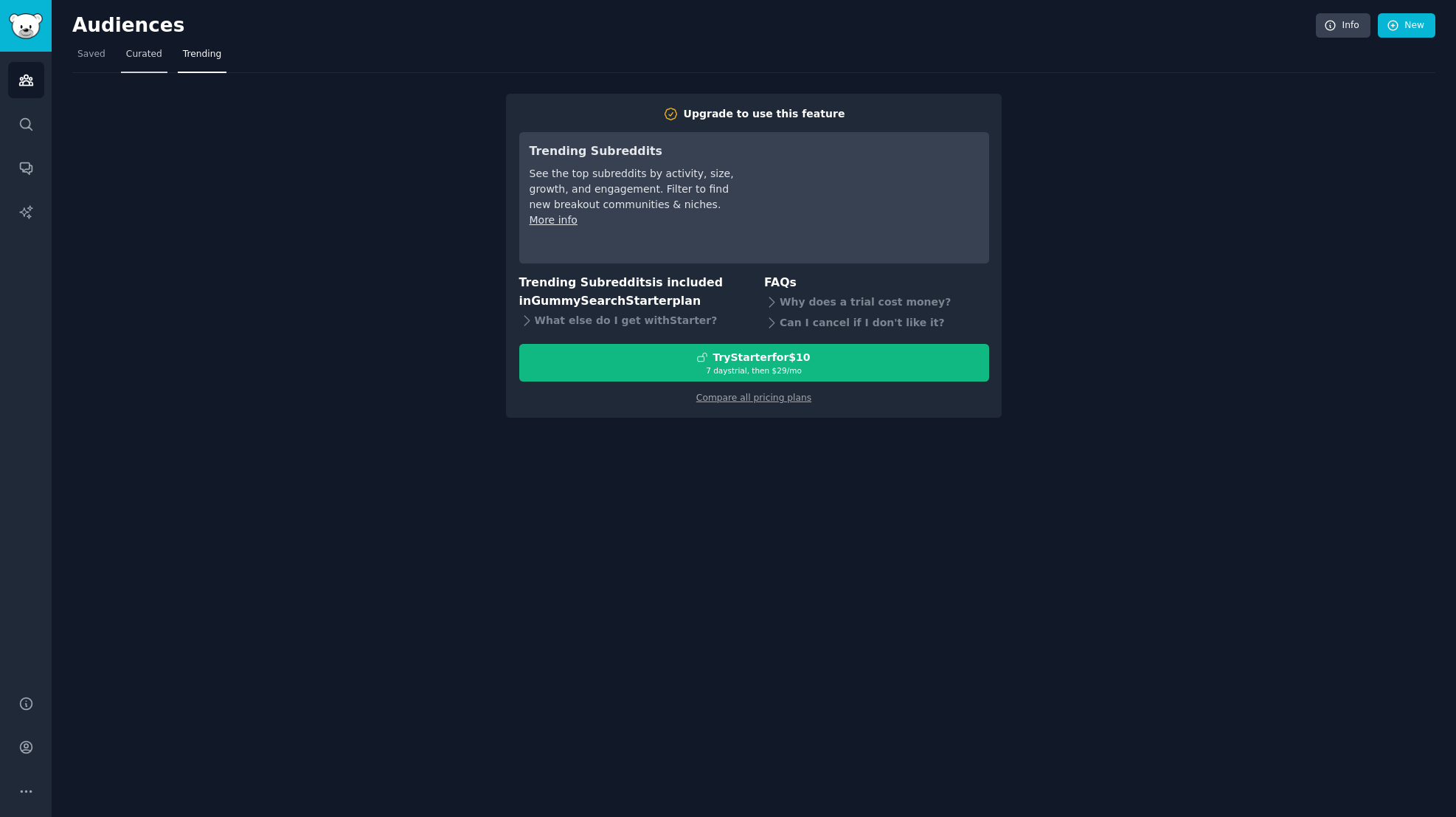
click at [156, 57] on span "Curated" at bounding box center [144, 55] width 36 height 14
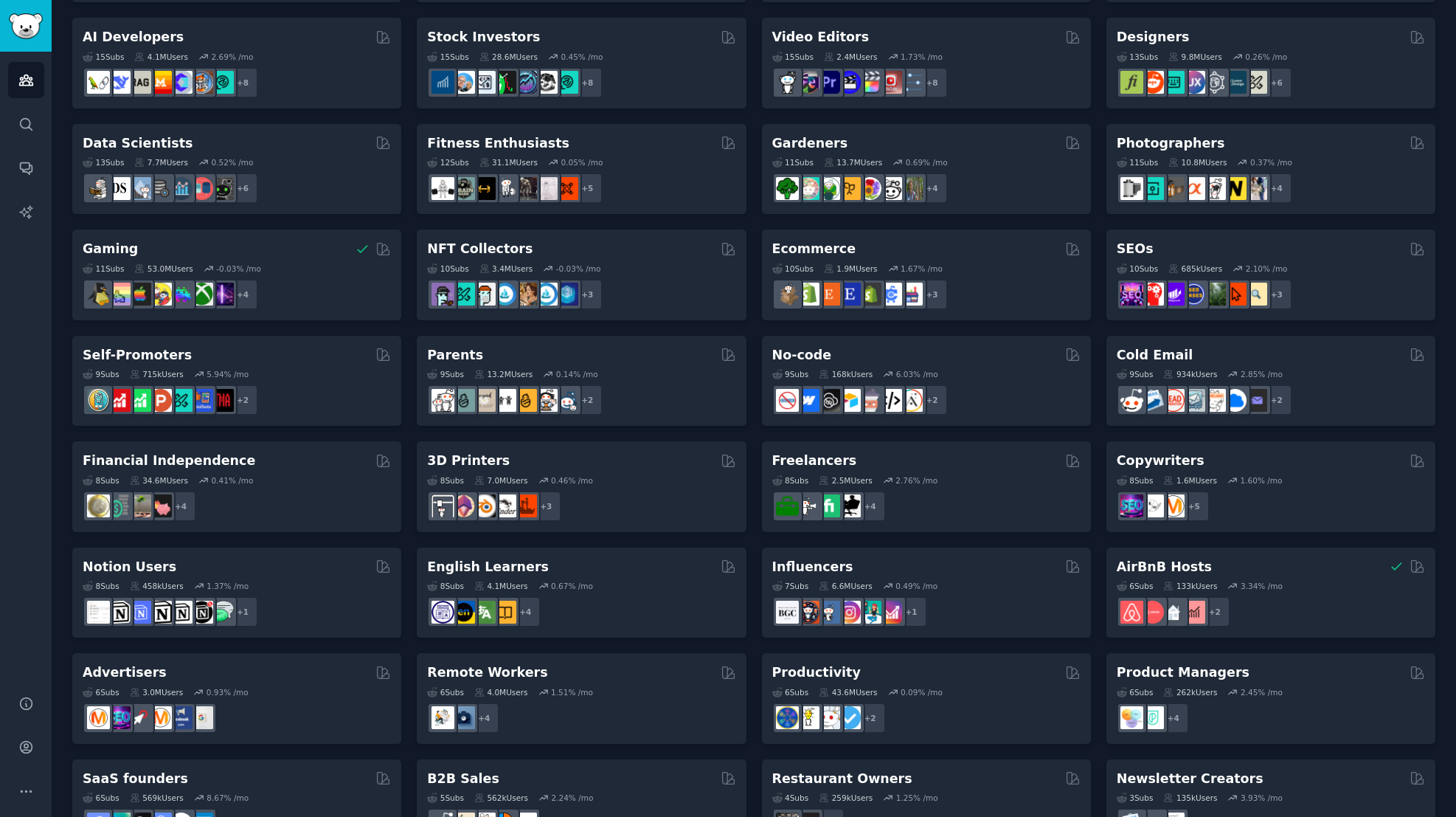
scroll to position [364, 0]
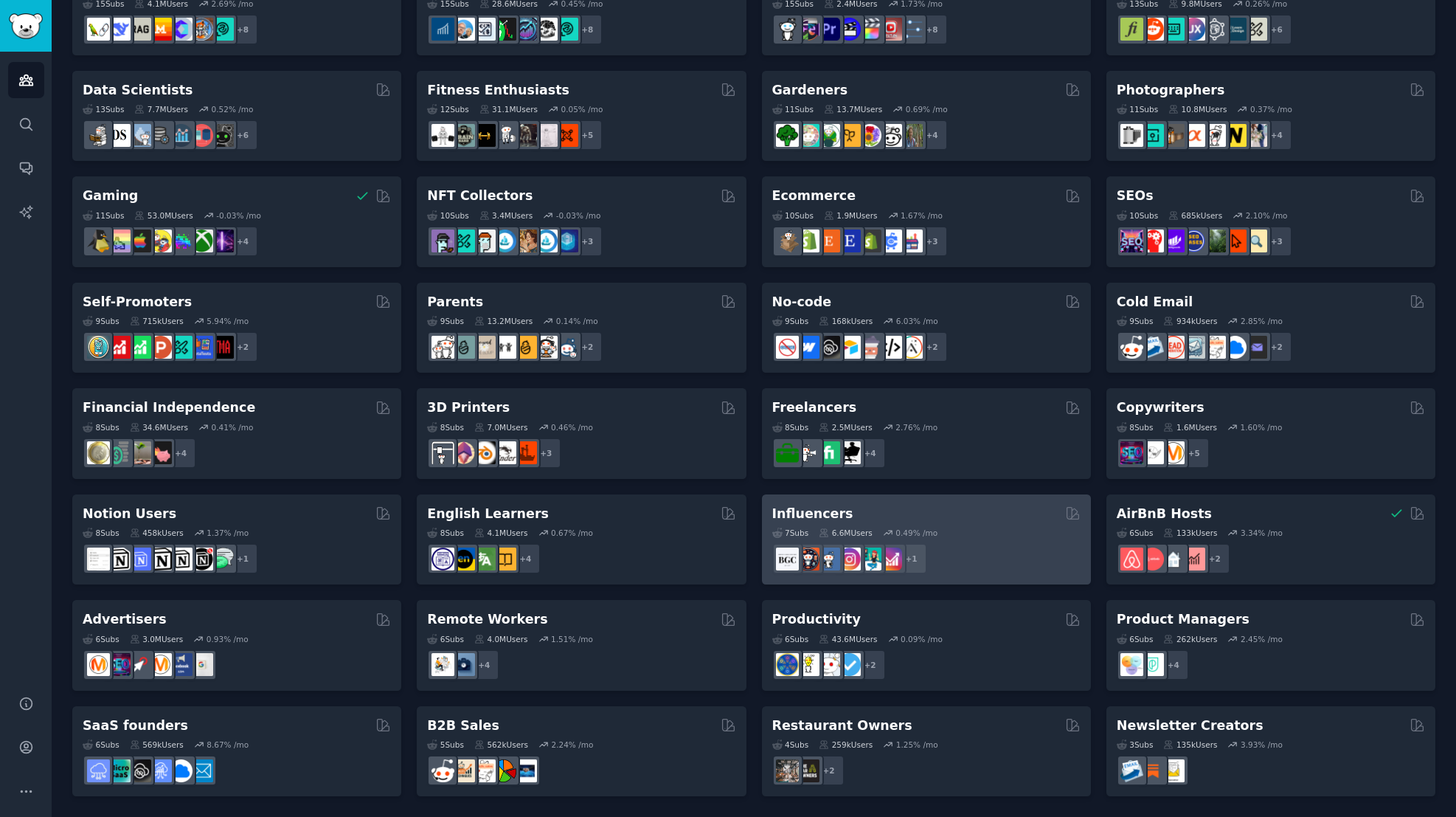
click at [836, 516] on h2 "Influencers" at bounding box center [812, 514] width 81 height 19
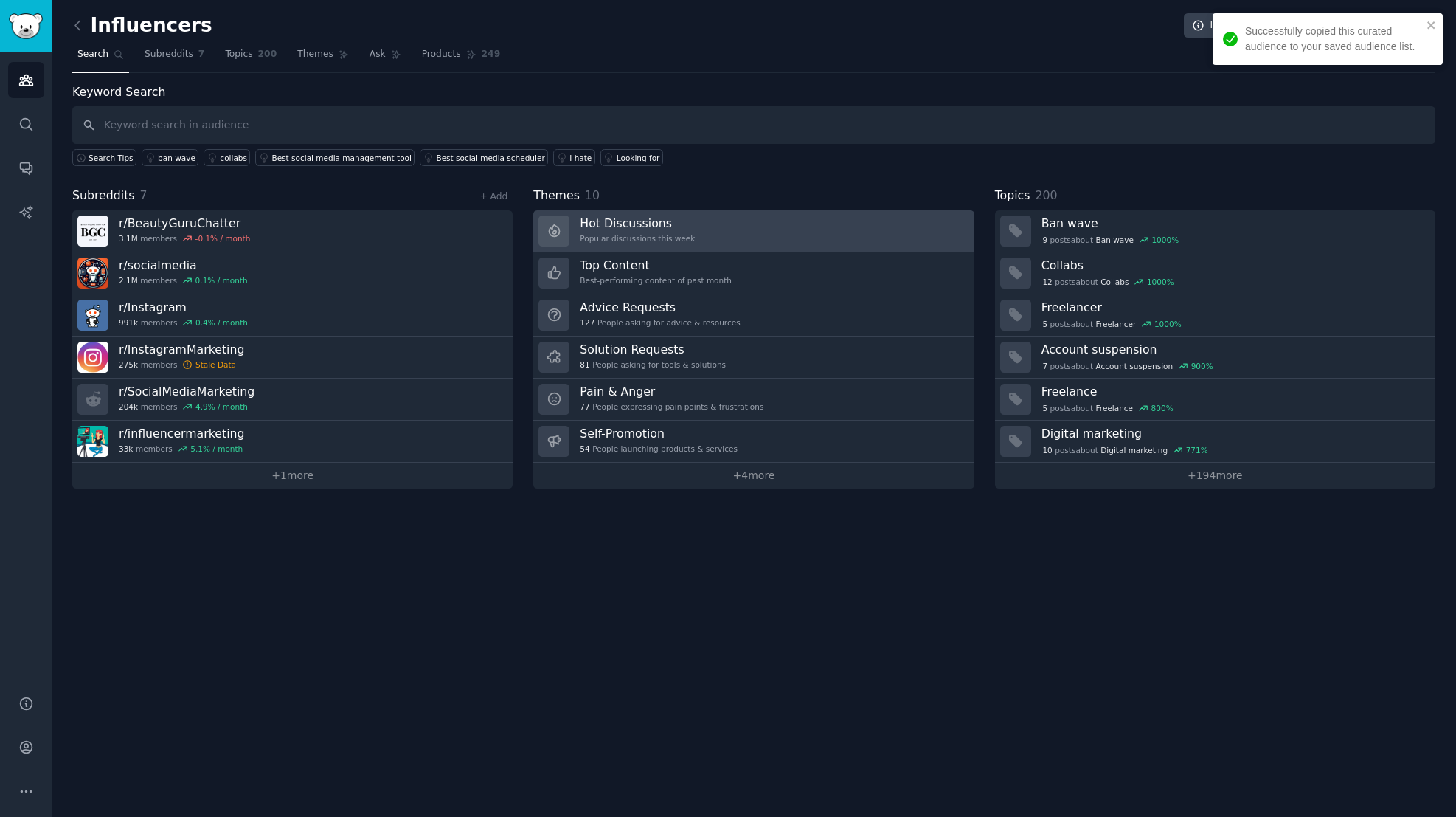
click at [736, 237] on link "Hot Discussions Popular discussions this week" at bounding box center [754, 231] width 441 height 42
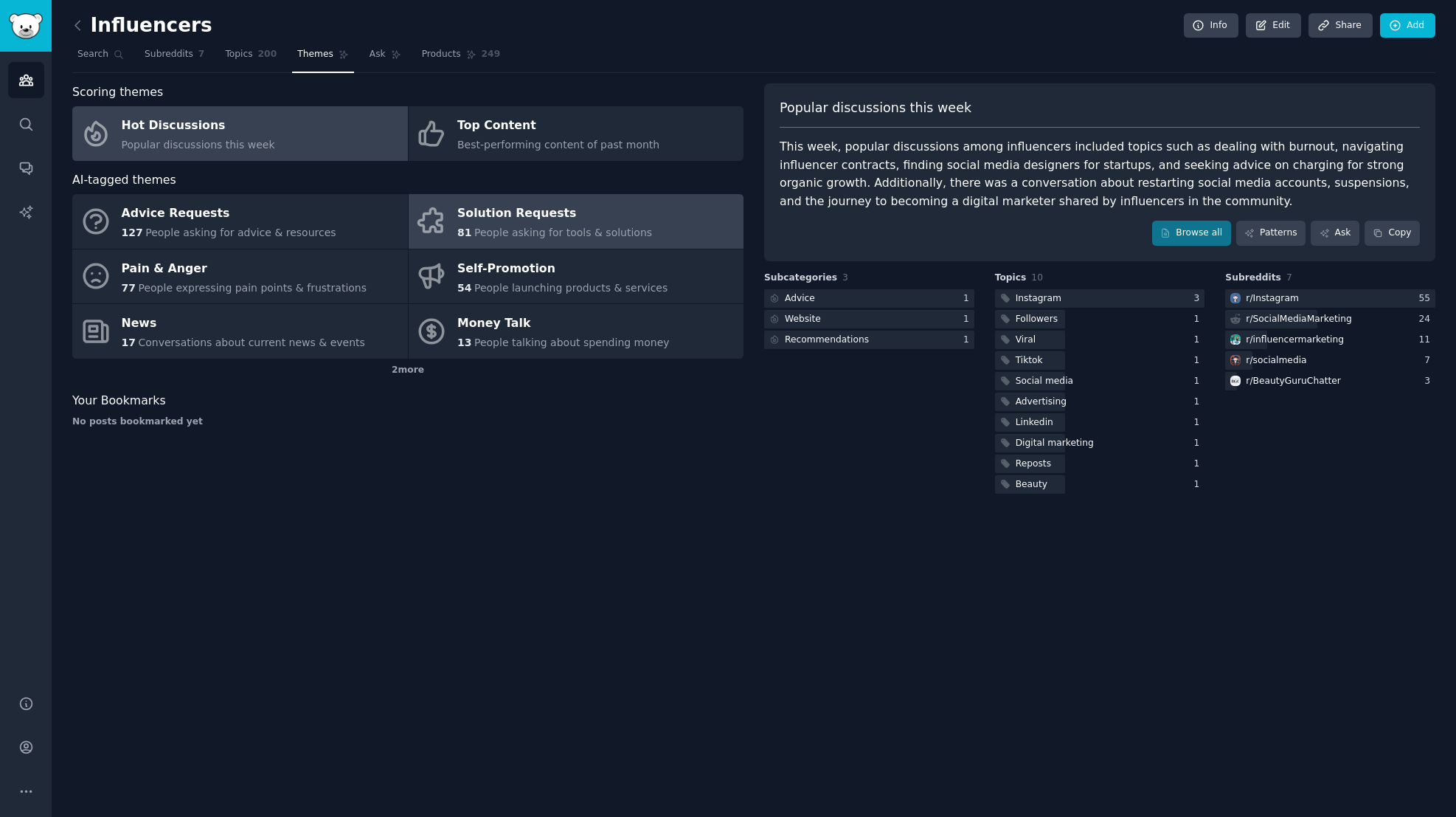
click at [530, 235] on span "People asking for tools & solutions" at bounding box center [563, 233] width 178 height 12
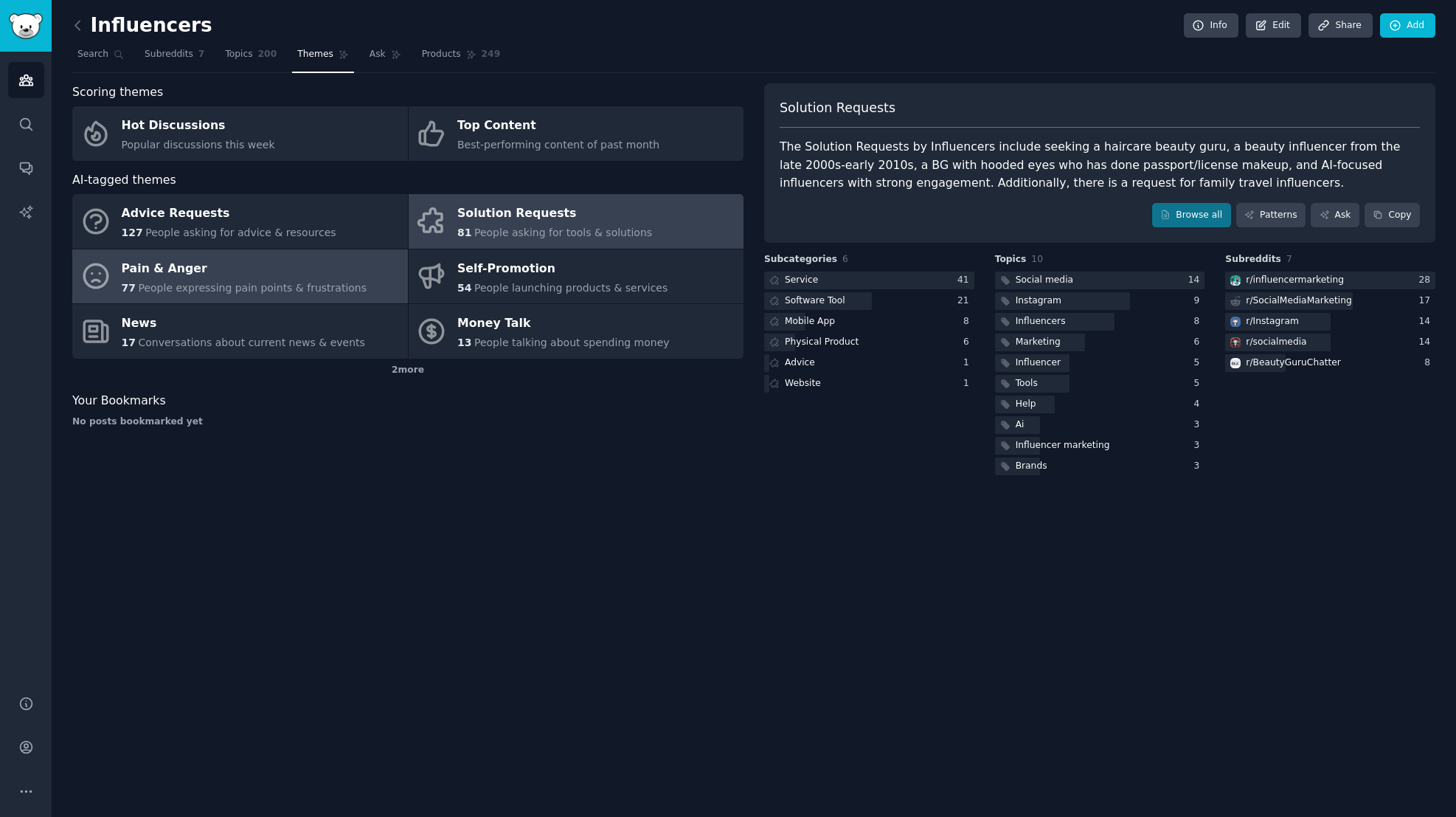
click at [230, 274] on div "Pain & Anger" at bounding box center [245, 269] width 246 height 24
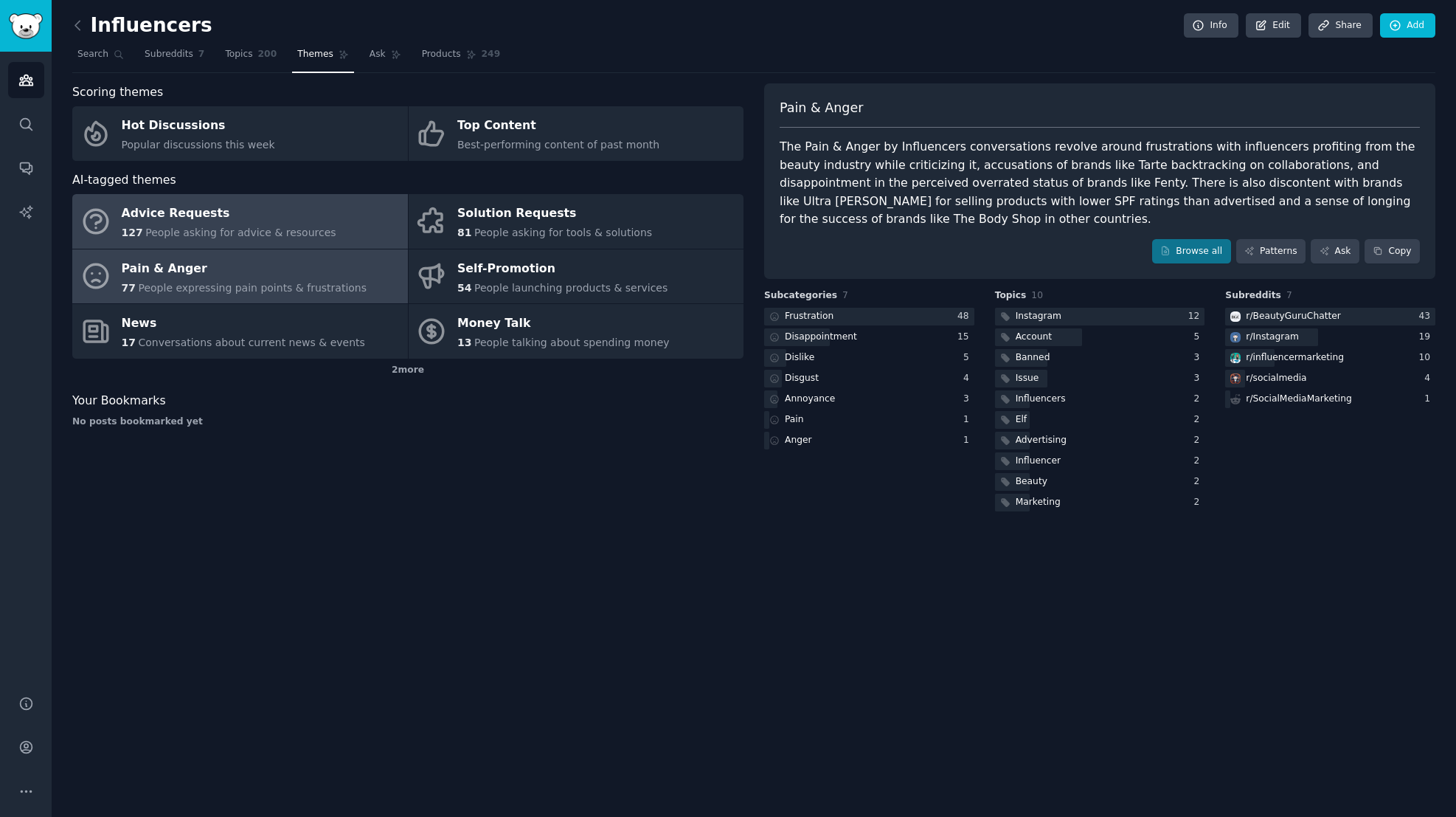
click at [262, 222] on div "Advice Requests" at bounding box center [229, 214] width 215 height 24
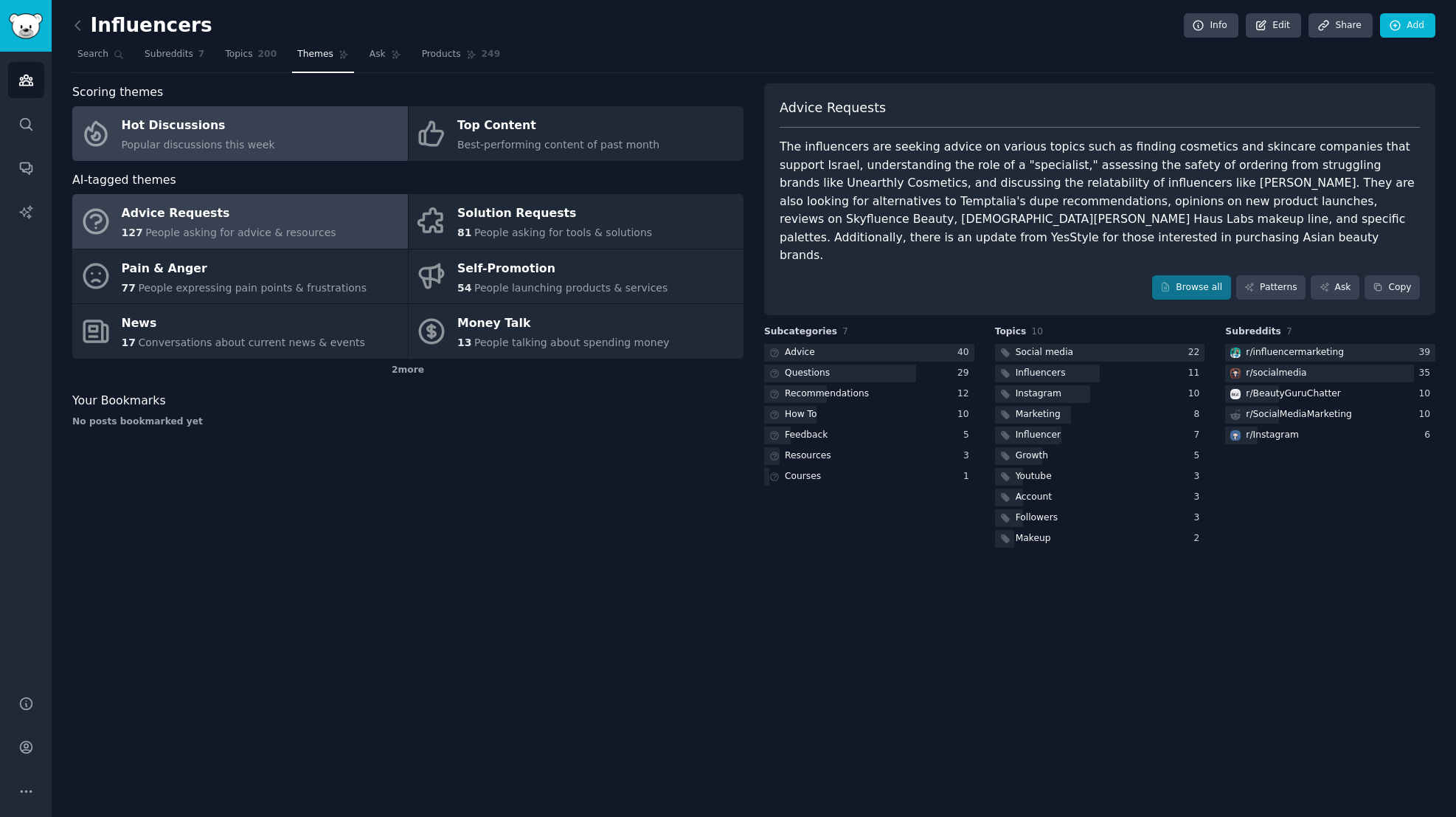
click at [294, 142] on link "Hot Discussions Popular discussions this week" at bounding box center [240, 134] width 336 height 55
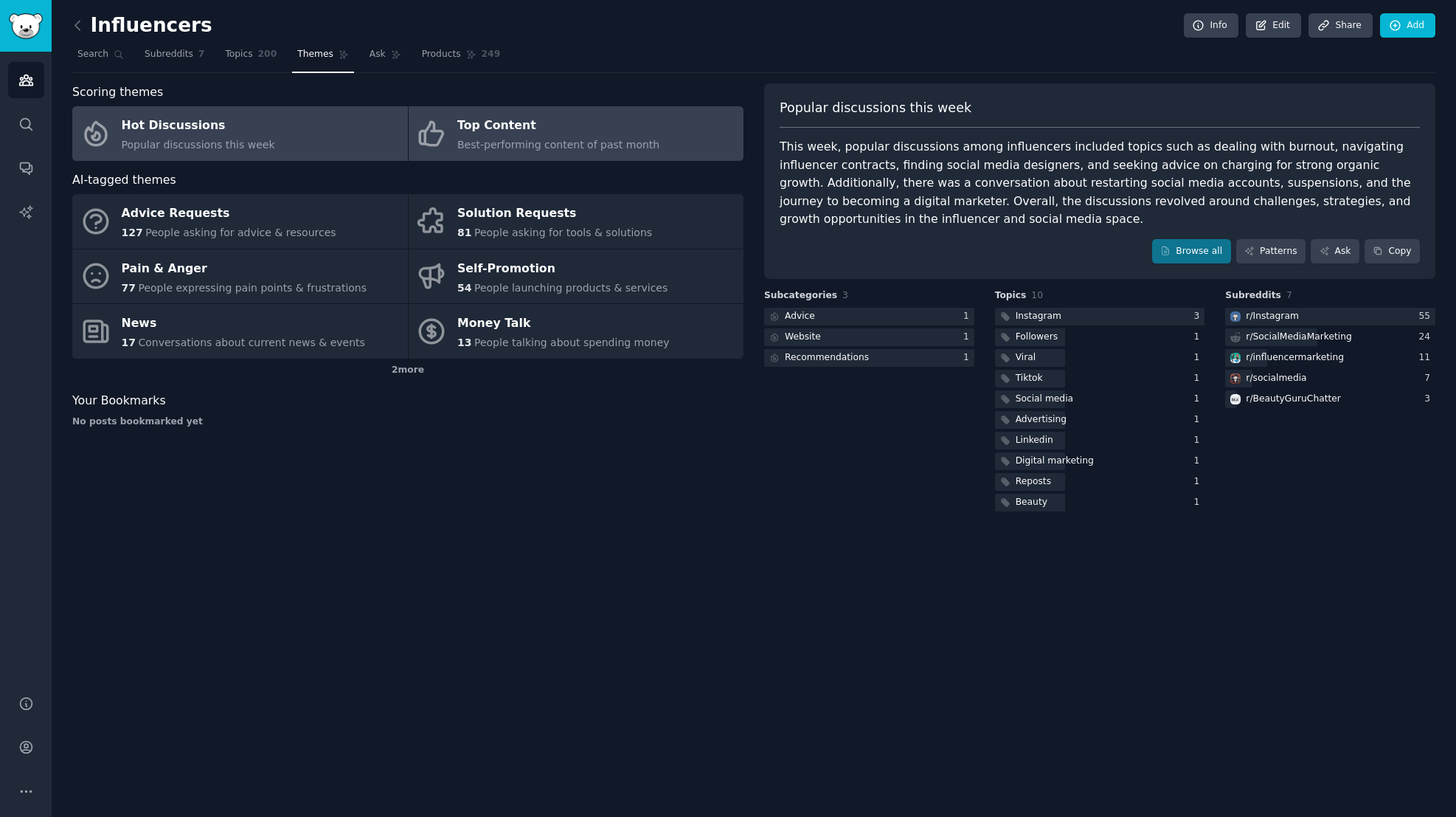
click at [486, 146] on span "Best-performing content of past month" at bounding box center [558, 145] width 202 height 12
